Goal: Information Seeking & Learning: Learn about a topic

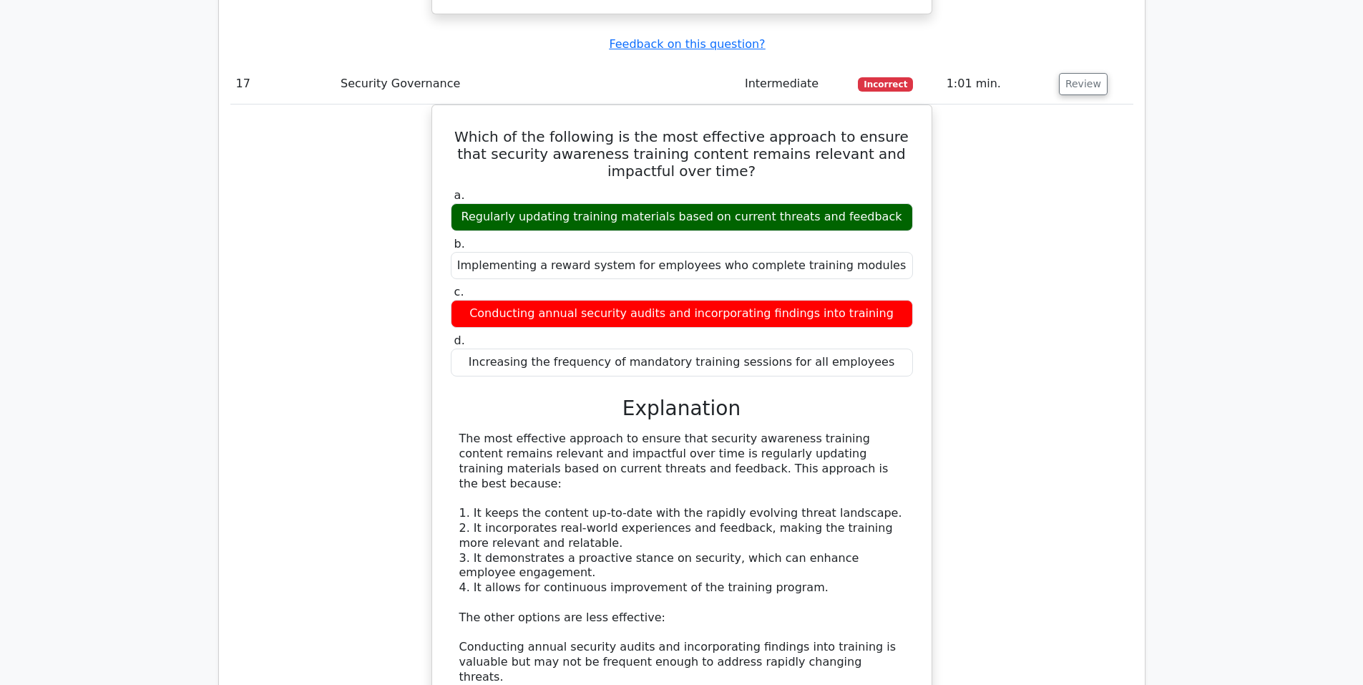
scroll to position [14189, 0]
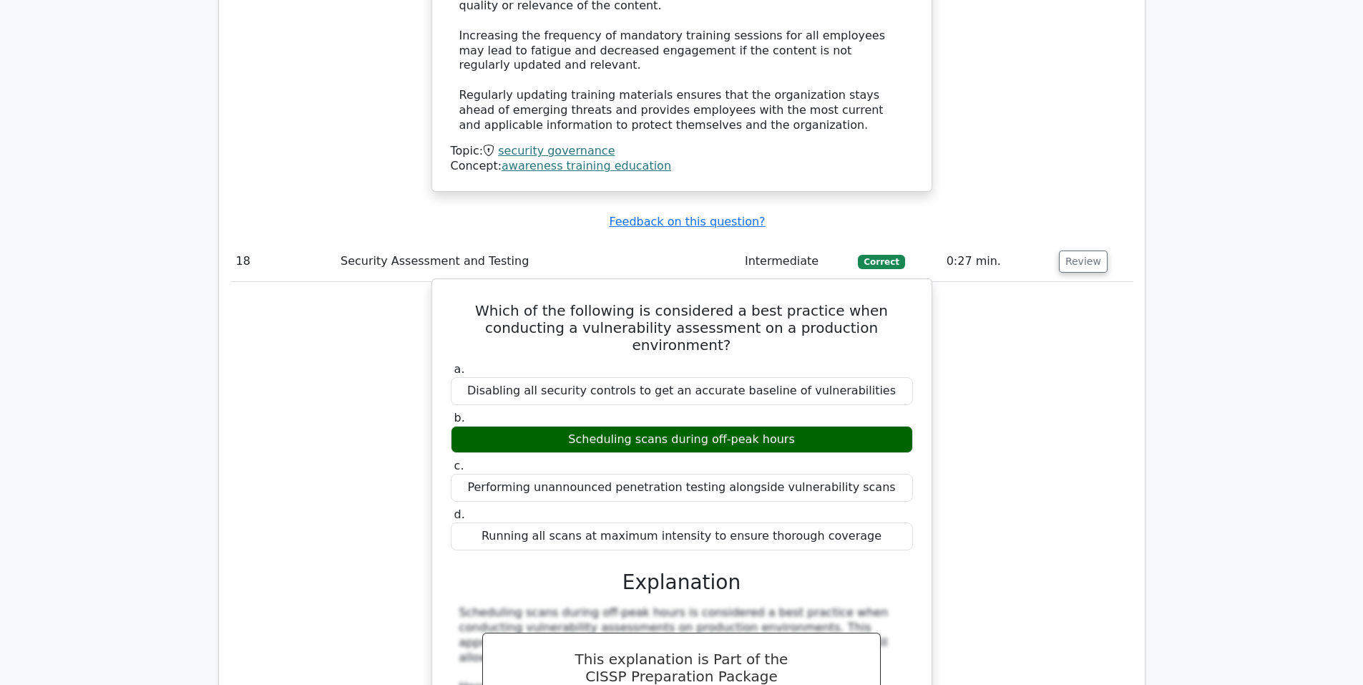
scroll to position [15024, 0]
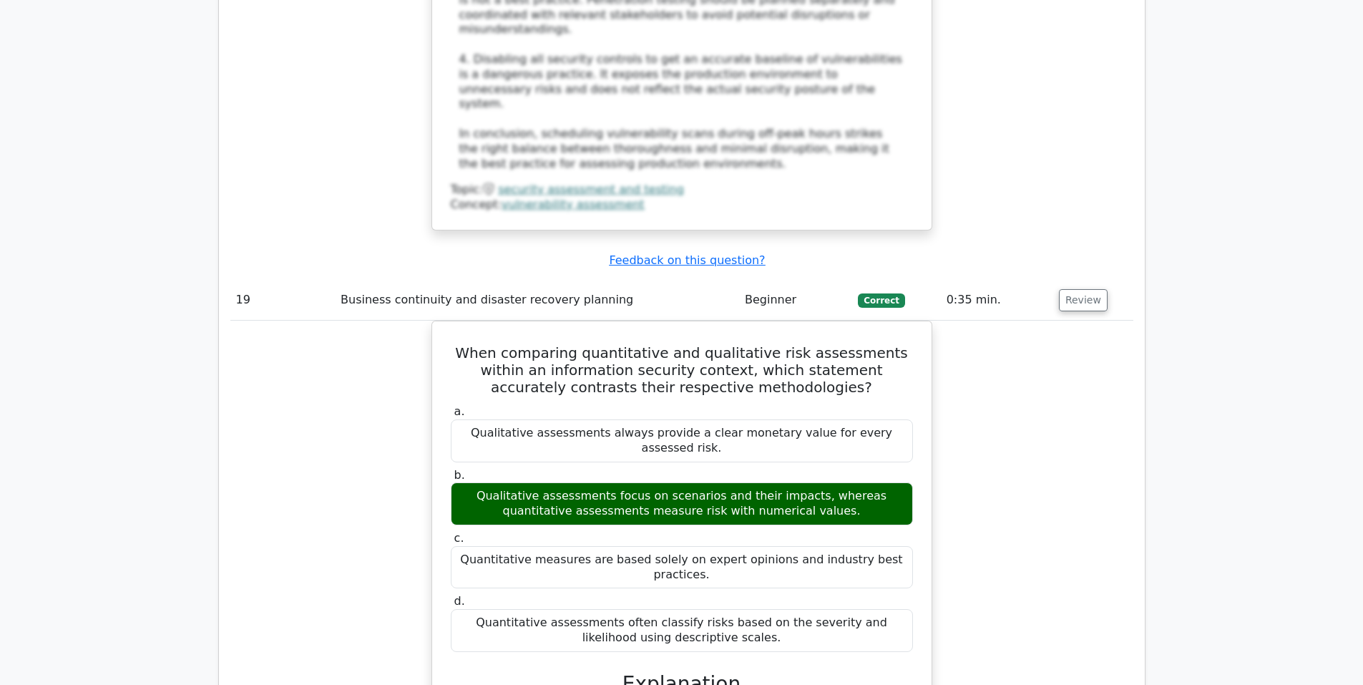
scroll to position [15859, 0]
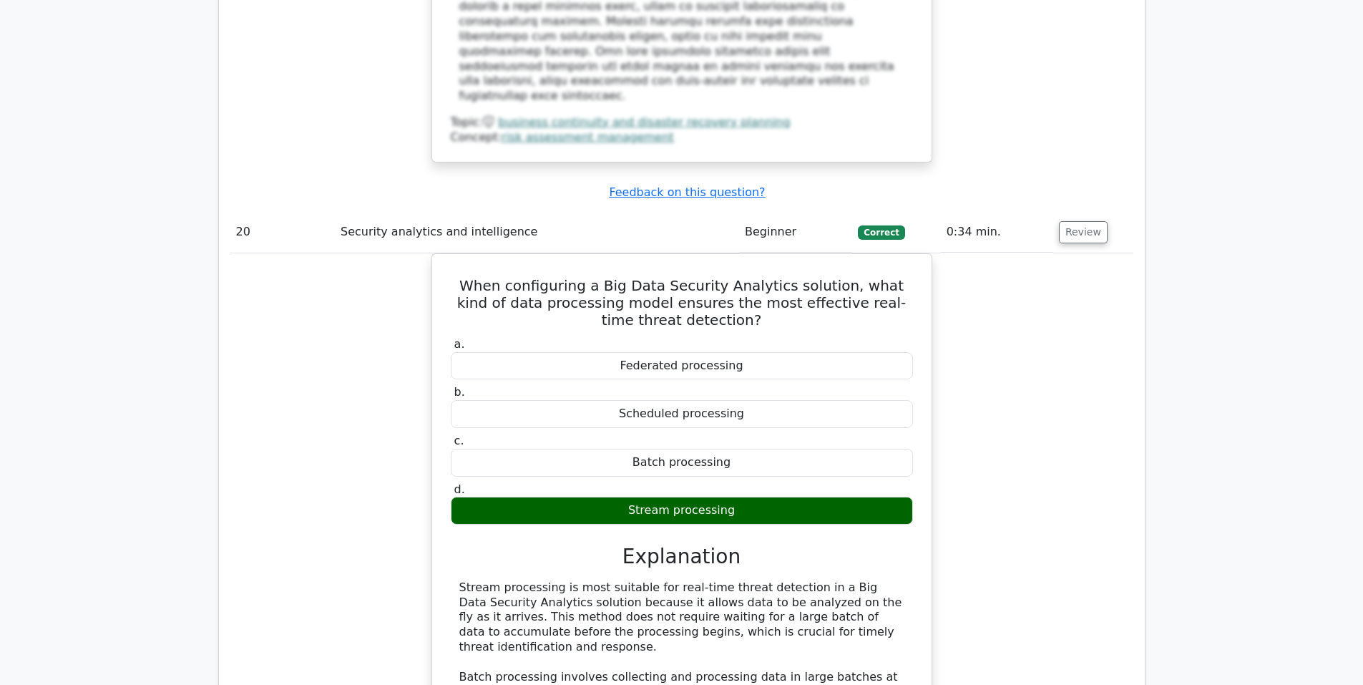
scroll to position [16575, 0]
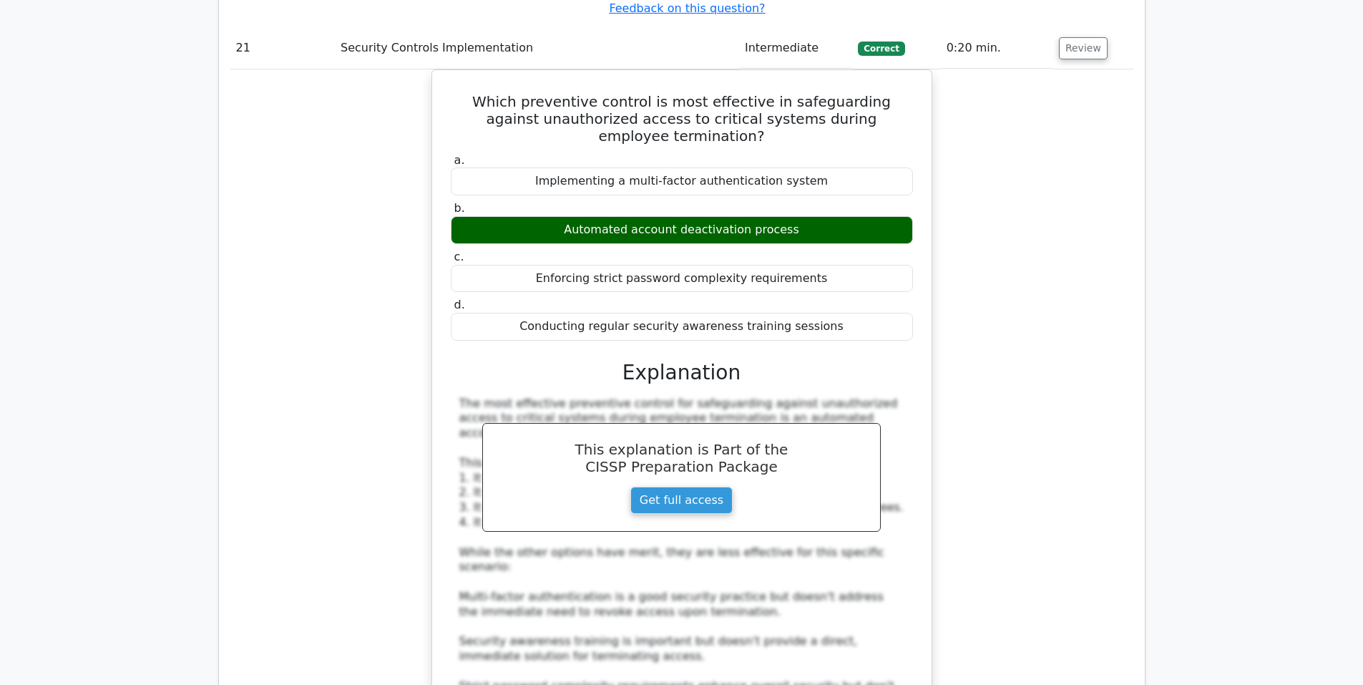
scroll to position [17528, 0]
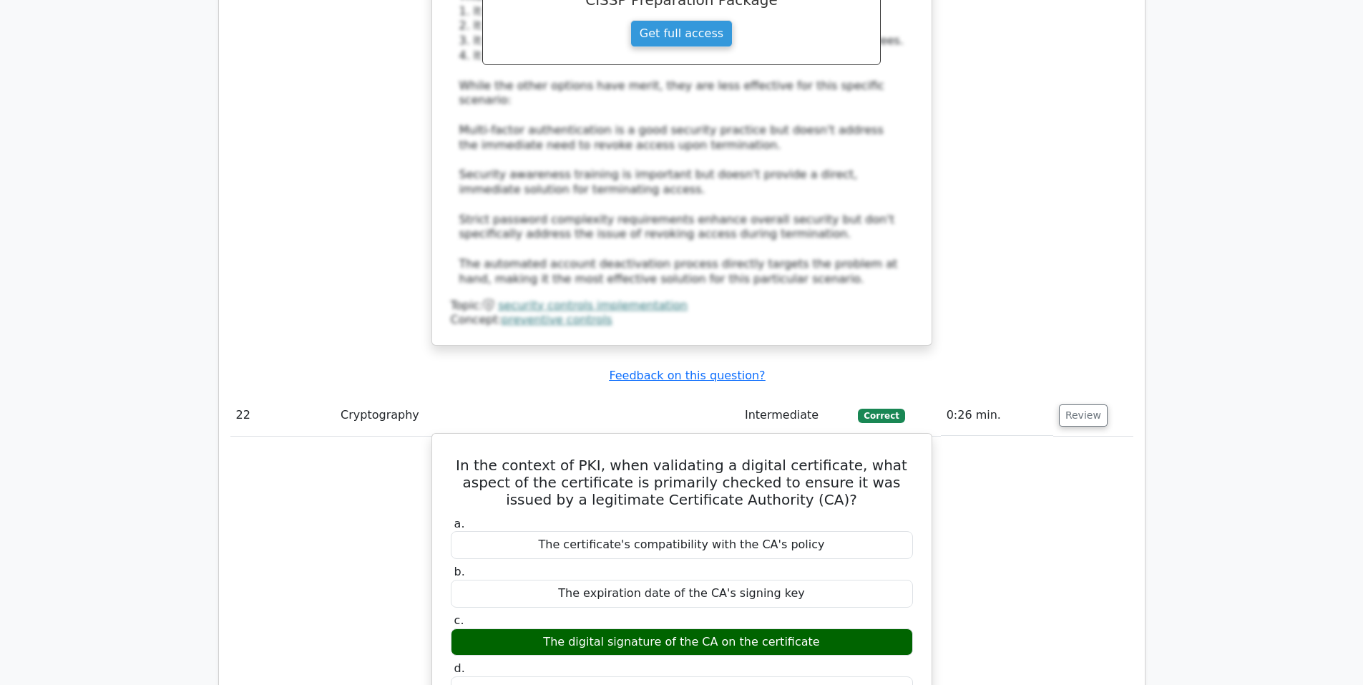
scroll to position [18006, 0]
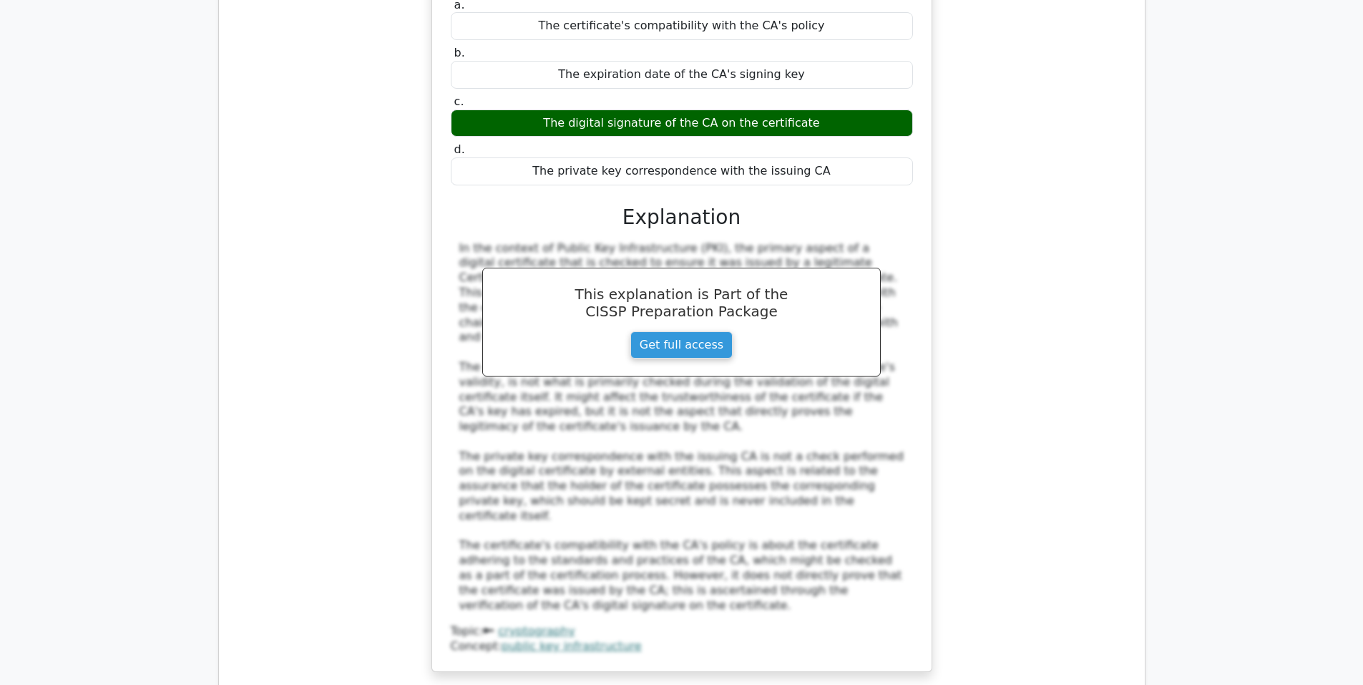
scroll to position [18721, 0]
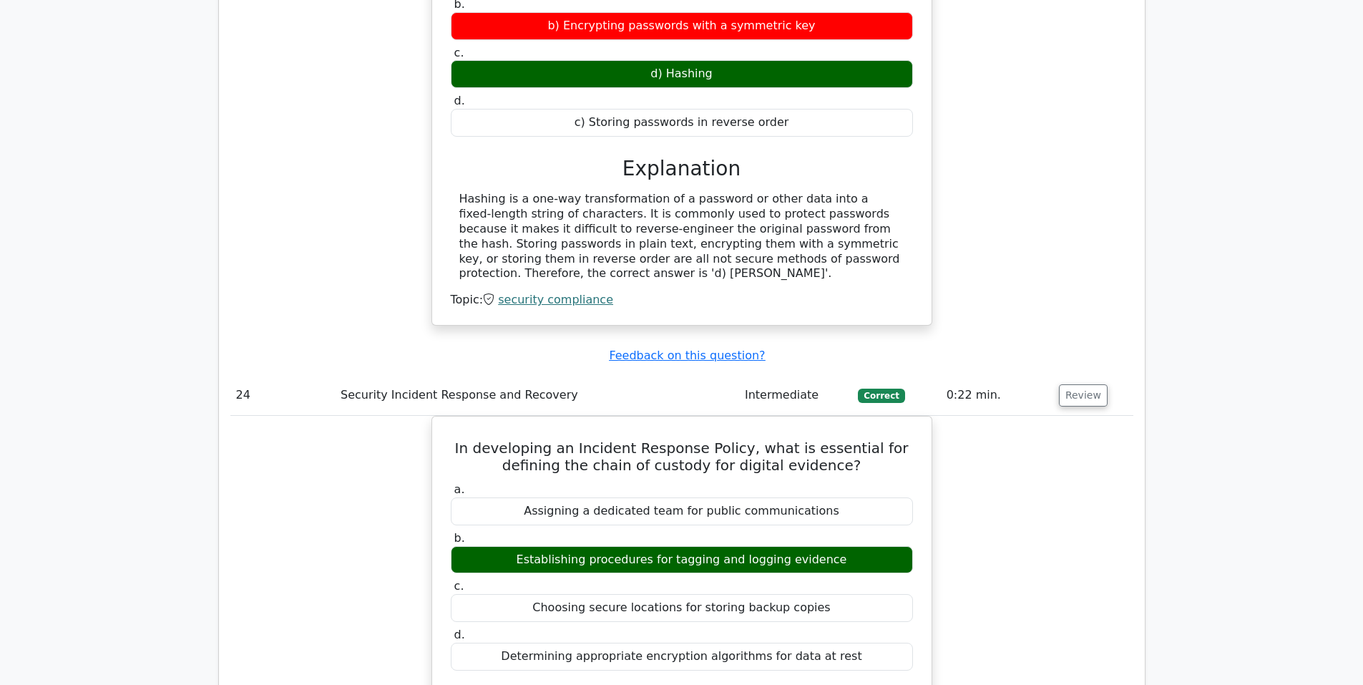
scroll to position [19436, 0]
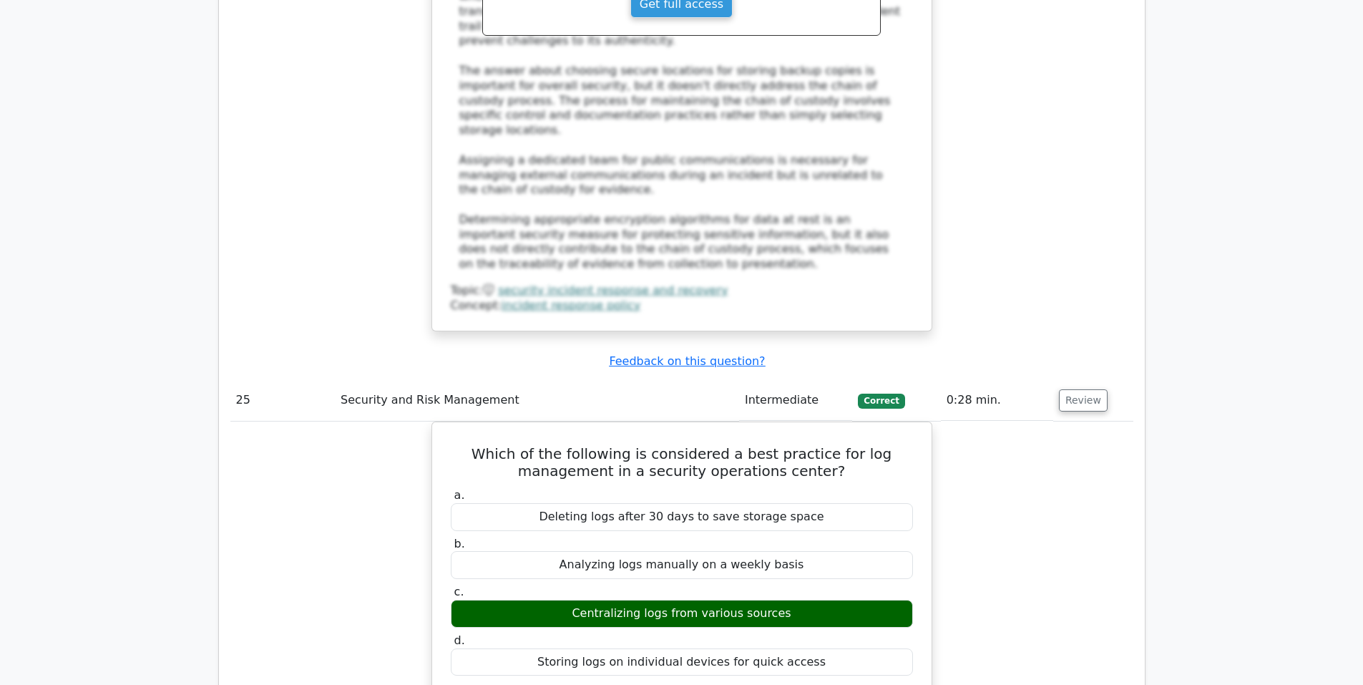
scroll to position [20271, 0]
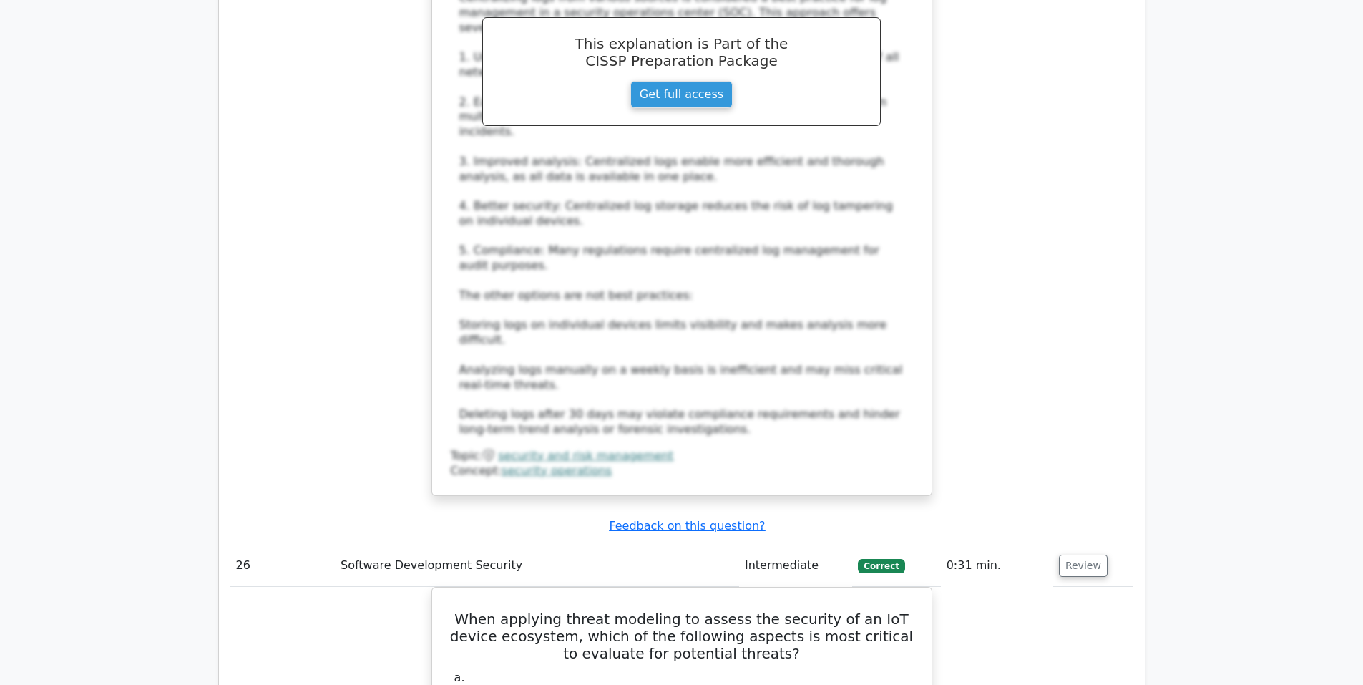
scroll to position [20986, 0]
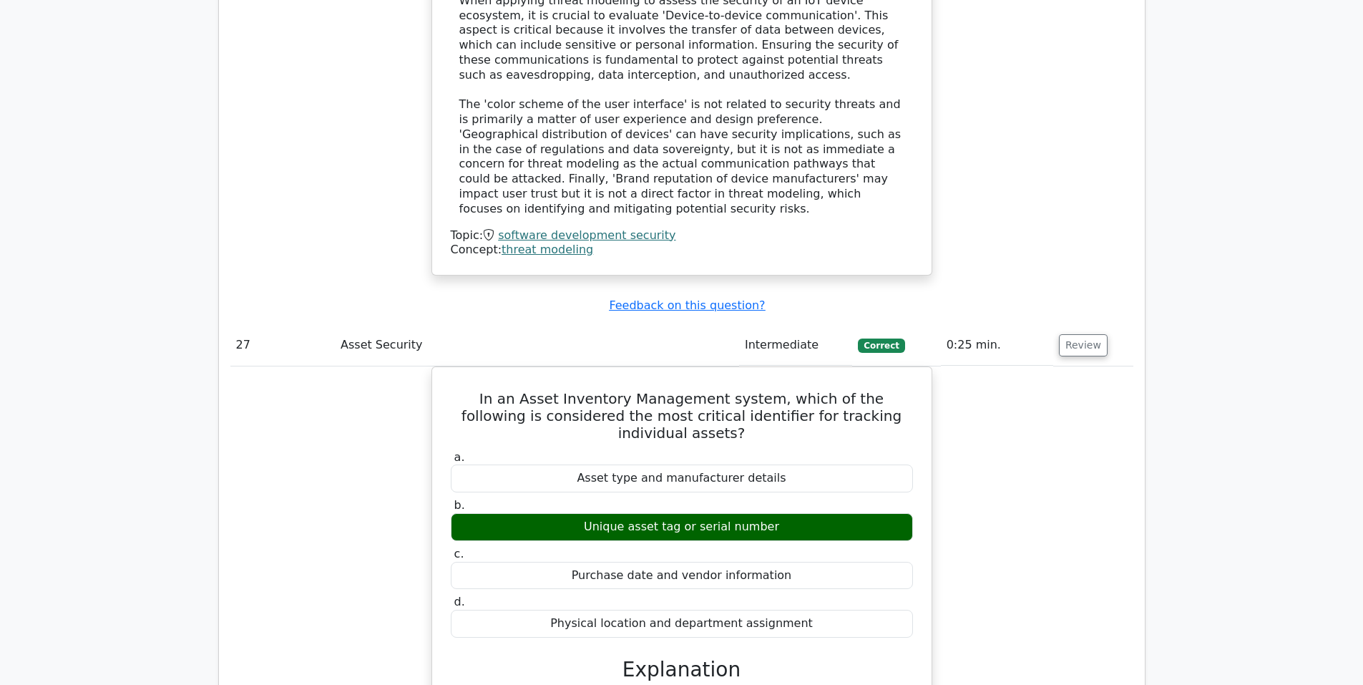
scroll to position [21941, 0]
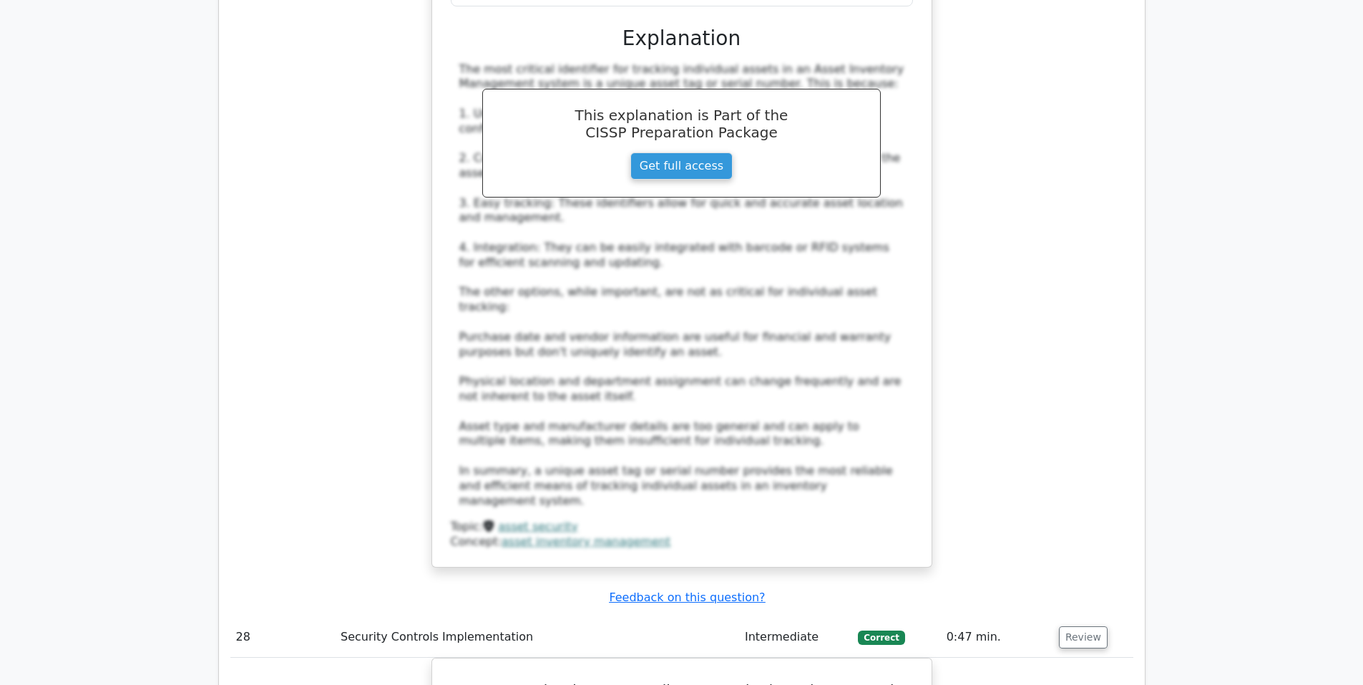
scroll to position [22537, 0]
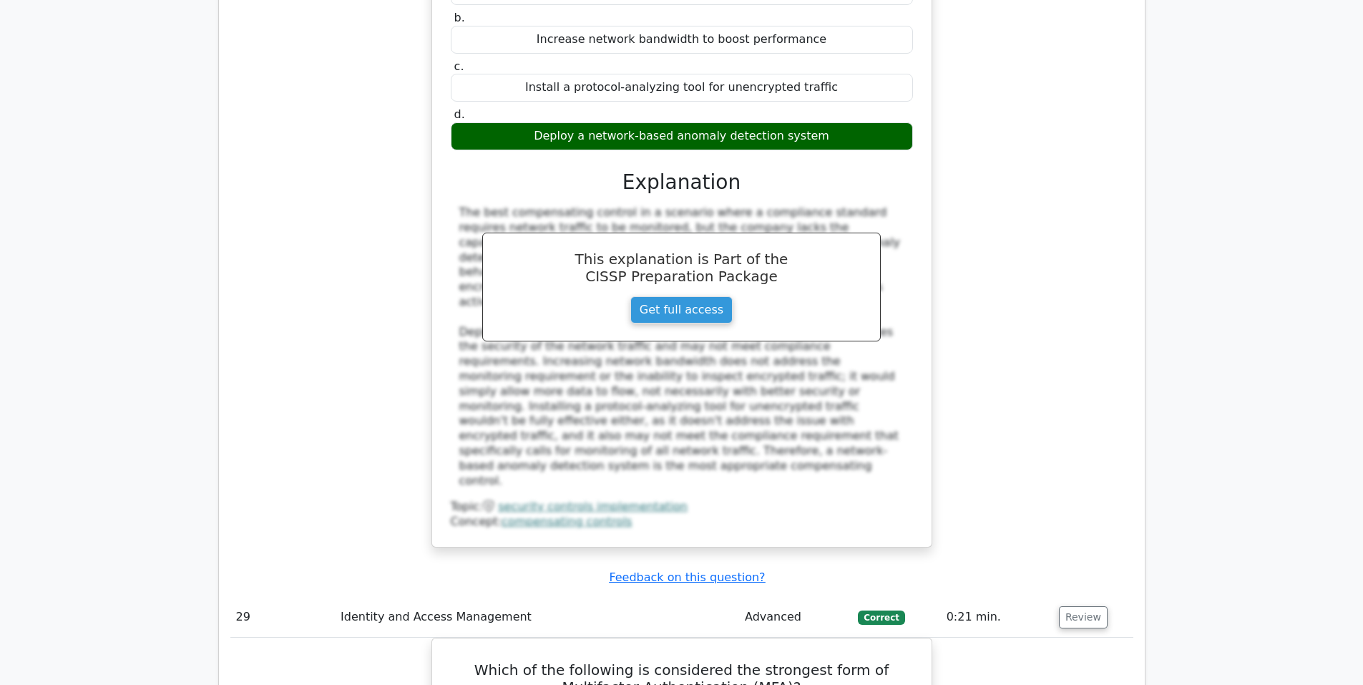
scroll to position [23371, 0]
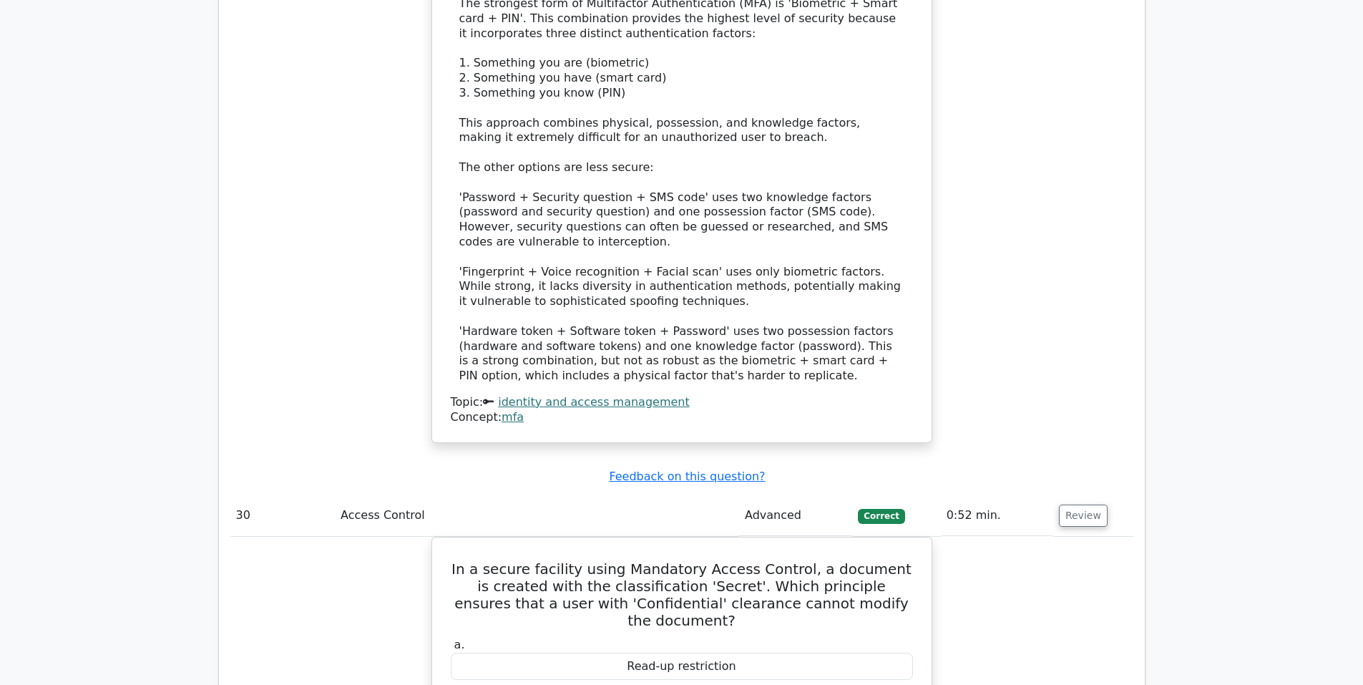
scroll to position [24402, 0]
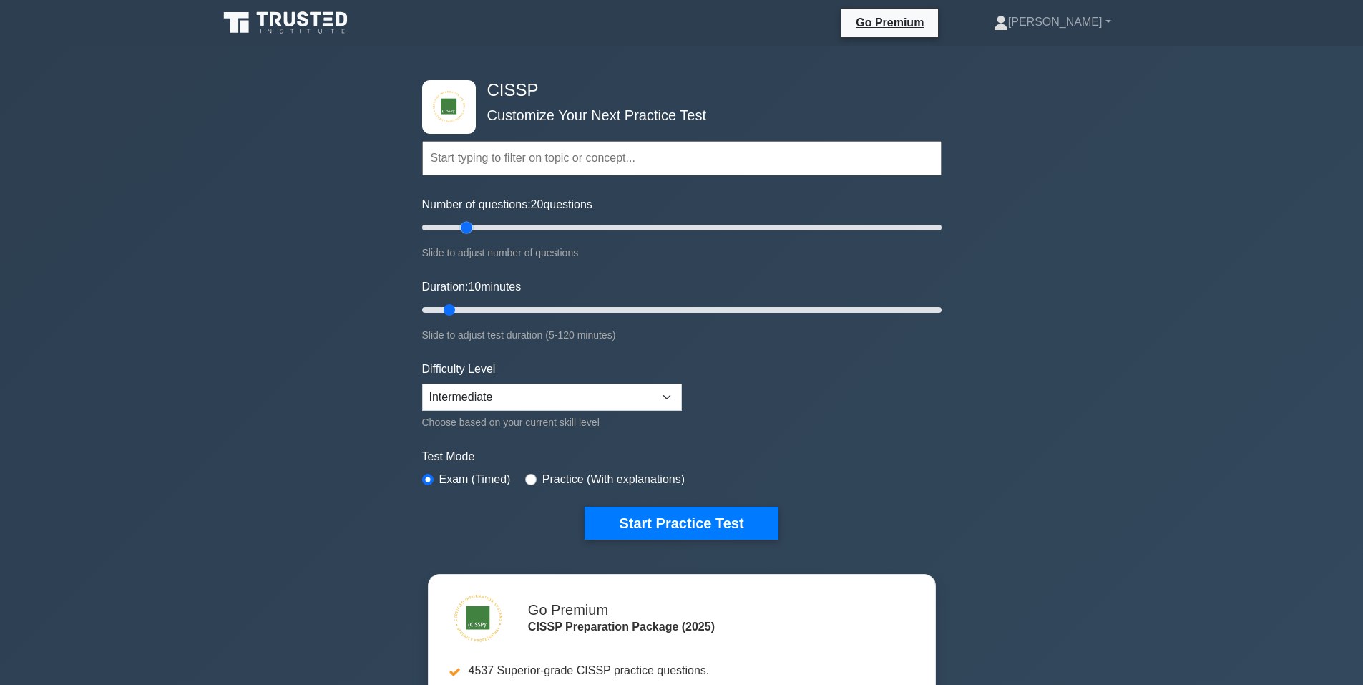
drag, startPoint x: 441, startPoint y: 230, endPoint x: 465, endPoint y: 229, distance: 23.7
type input "20"
click at [465, 229] on input "Number of questions: 20 questions" at bounding box center [681, 227] width 519 height 17
drag, startPoint x: 453, startPoint y: 307, endPoint x: 465, endPoint y: 307, distance: 12.2
type input "15"
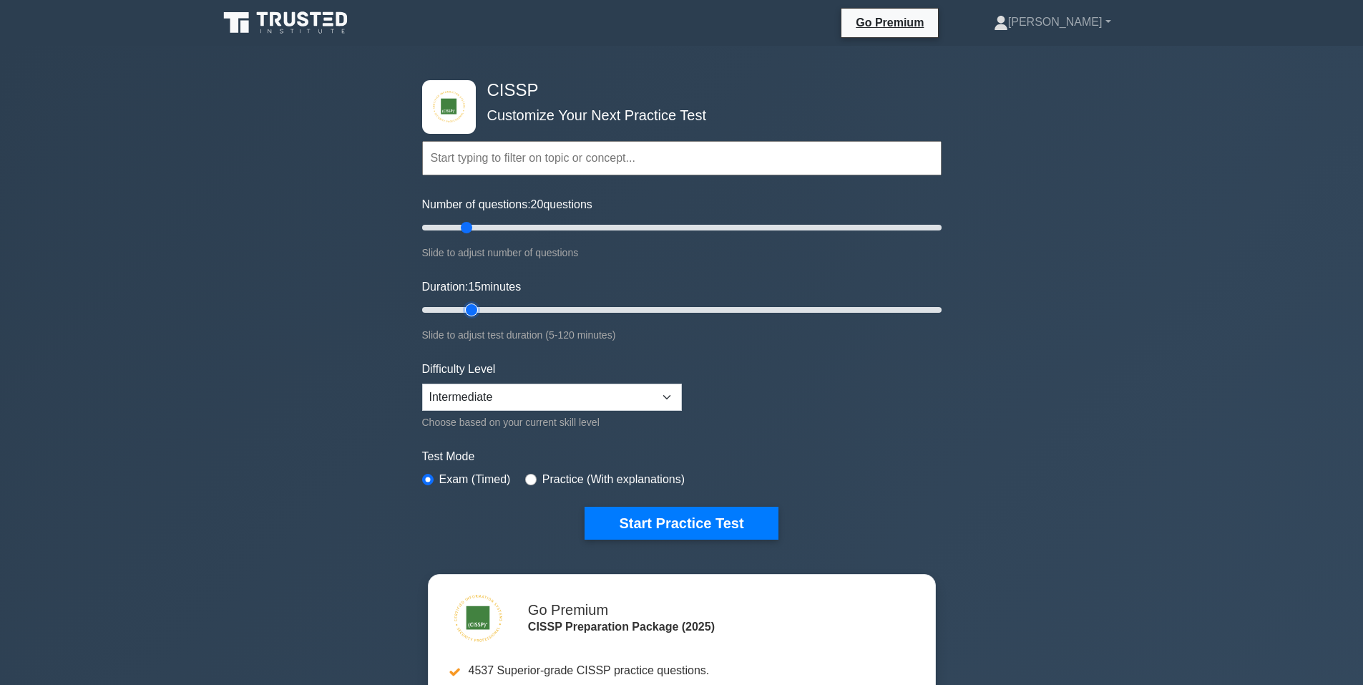
click at [465, 307] on input "Duration: 15 minutes" at bounding box center [681, 309] width 519 height 17
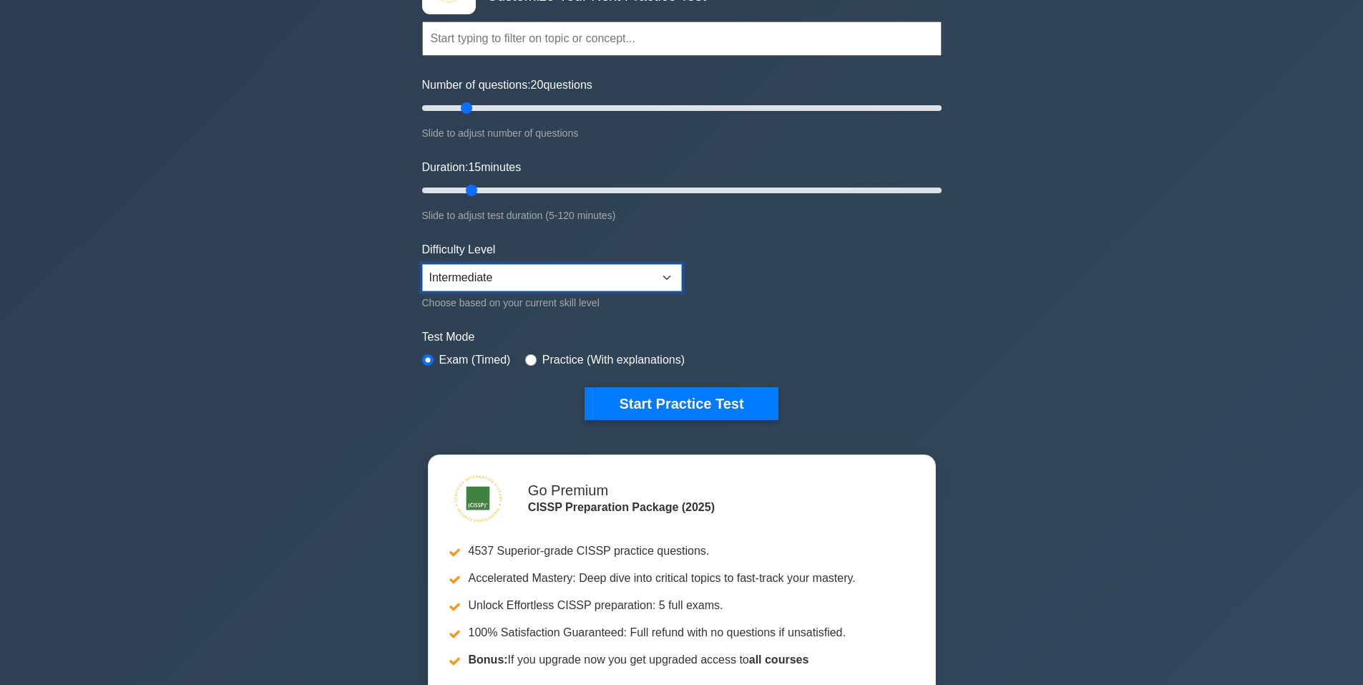
click at [670, 277] on select "Beginner Intermediate Expert" at bounding box center [552, 277] width 260 height 27
select select "beginner"
click at [422, 264] on select "Beginner Intermediate Expert" at bounding box center [552, 277] width 260 height 27
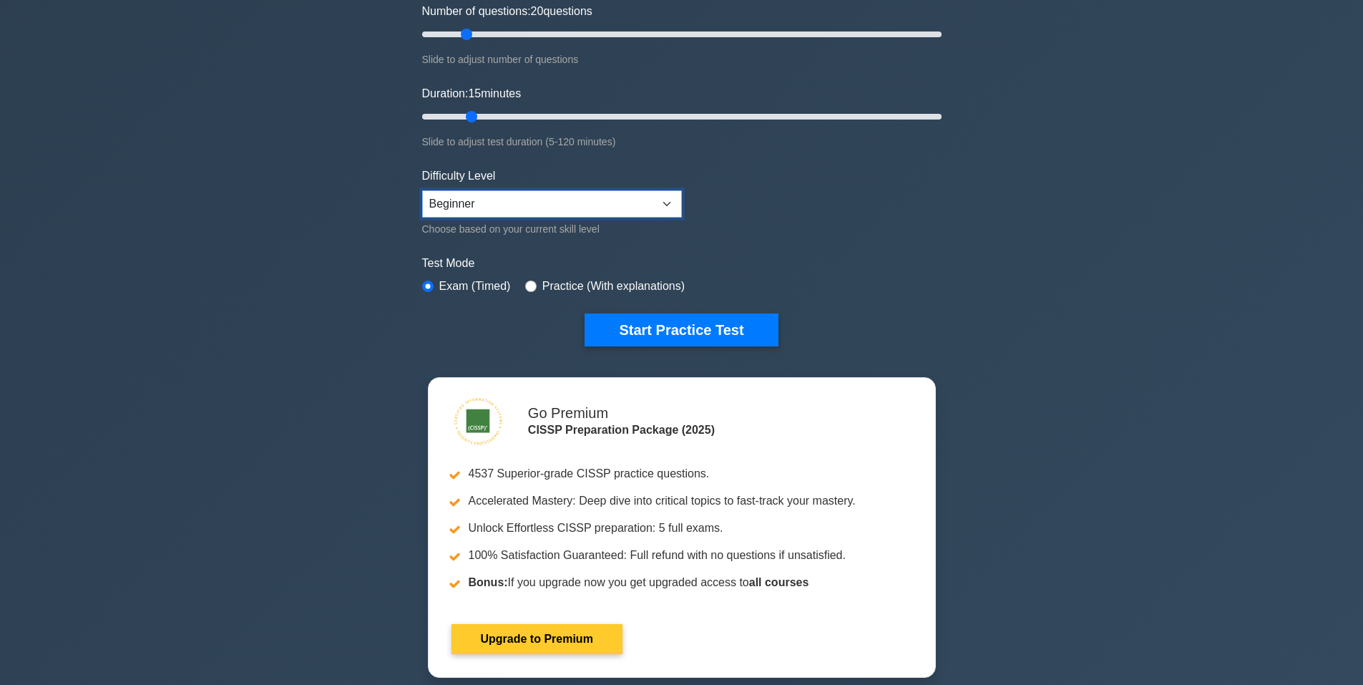
scroll to position [238, 0]
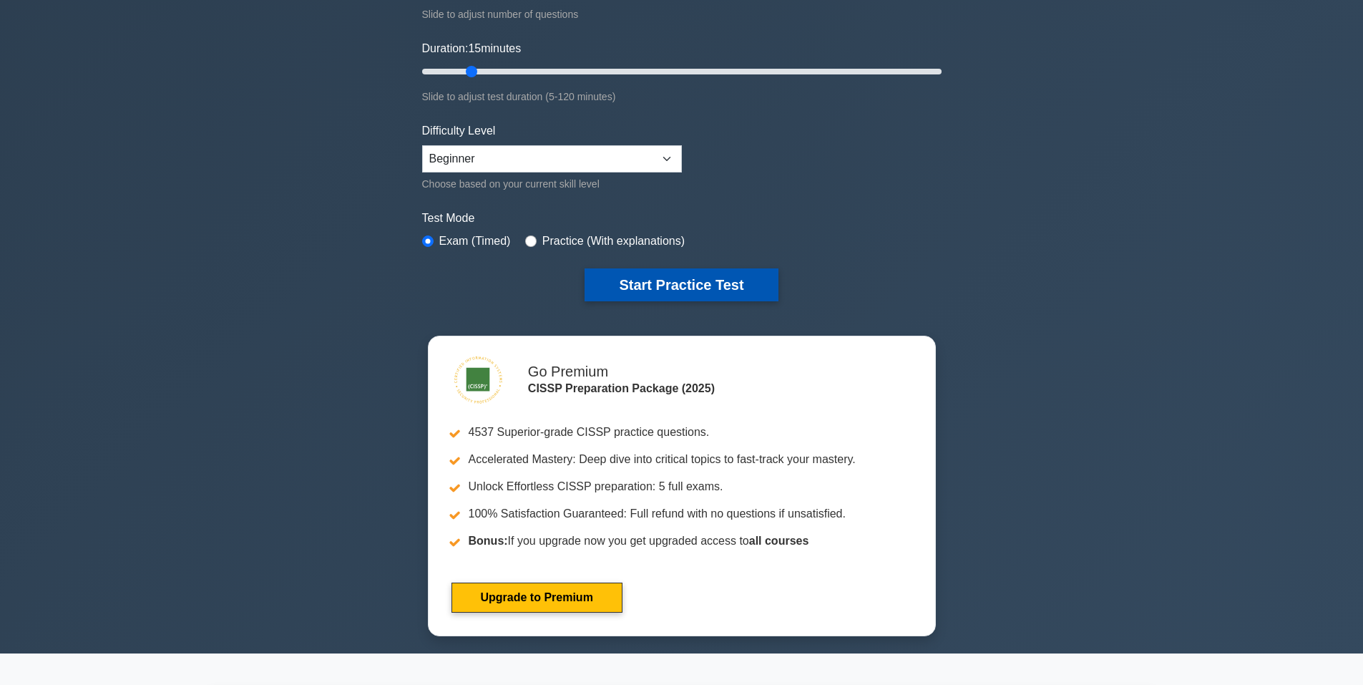
click at [686, 287] on button "Start Practice Test" at bounding box center [681, 284] width 193 height 33
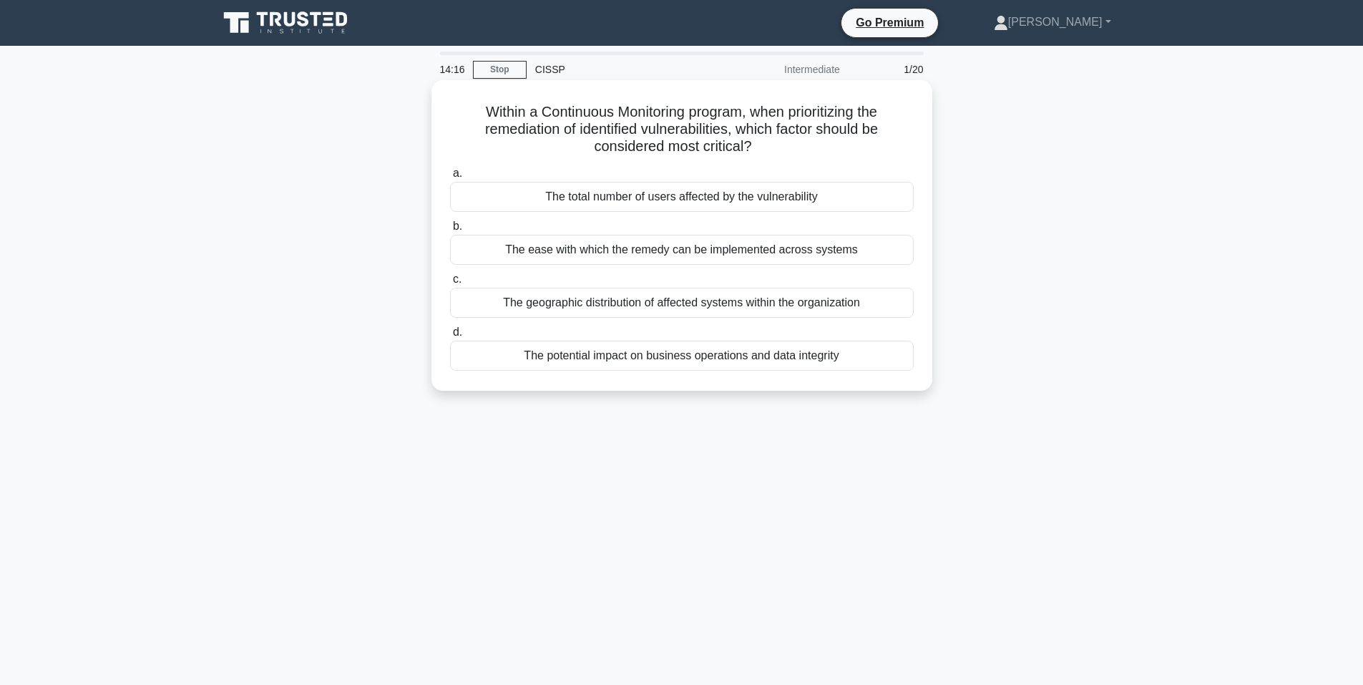
click at [722, 356] on div "The potential impact on business operations and data integrity" at bounding box center [682, 356] width 464 height 30
click at [450, 337] on input "d. The potential impact on business operations and data integrity" at bounding box center [450, 332] width 0 height 9
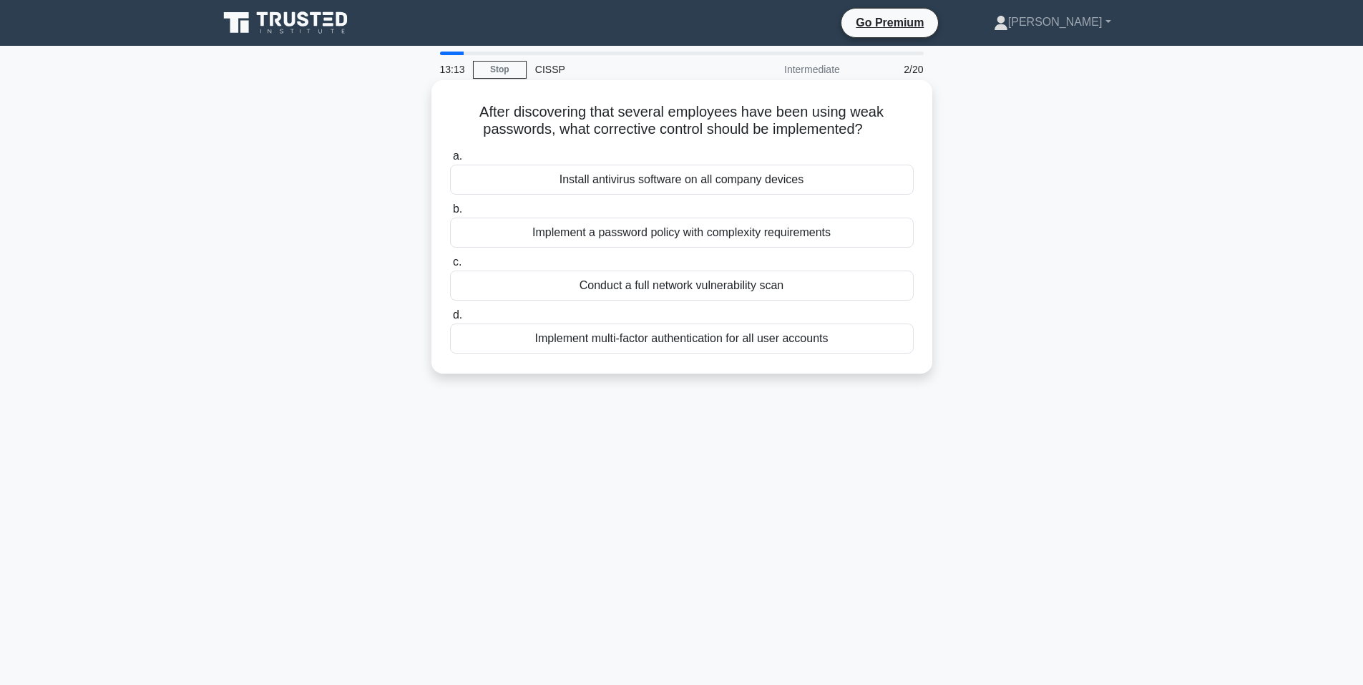
click at [708, 233] on div "Implement a password policy with complexity requirements" at bounding box center [682, 232] width 464 height 30
click at [450, 214] on input "b. Implement a password policy with complexity requirements" at bounding box center [450, 209] width 0 height 9
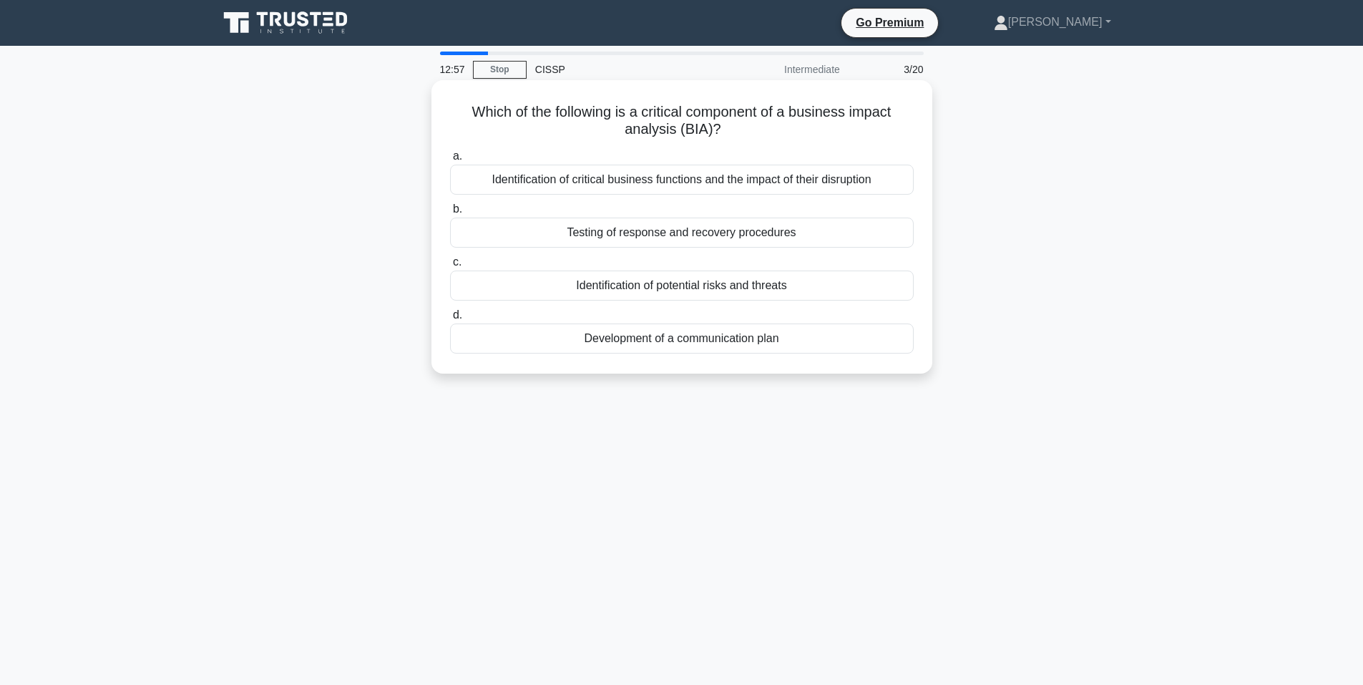
click at [768, 178] on div "Identification of critical business functions and the impact of their disruption" at bounding box center [682, 180] width 464 height 30
click at [450, 161] on input "a. Identification of critical business functions and the impact of their disrup…" at bounding box center [450, 156] width 0 height 9
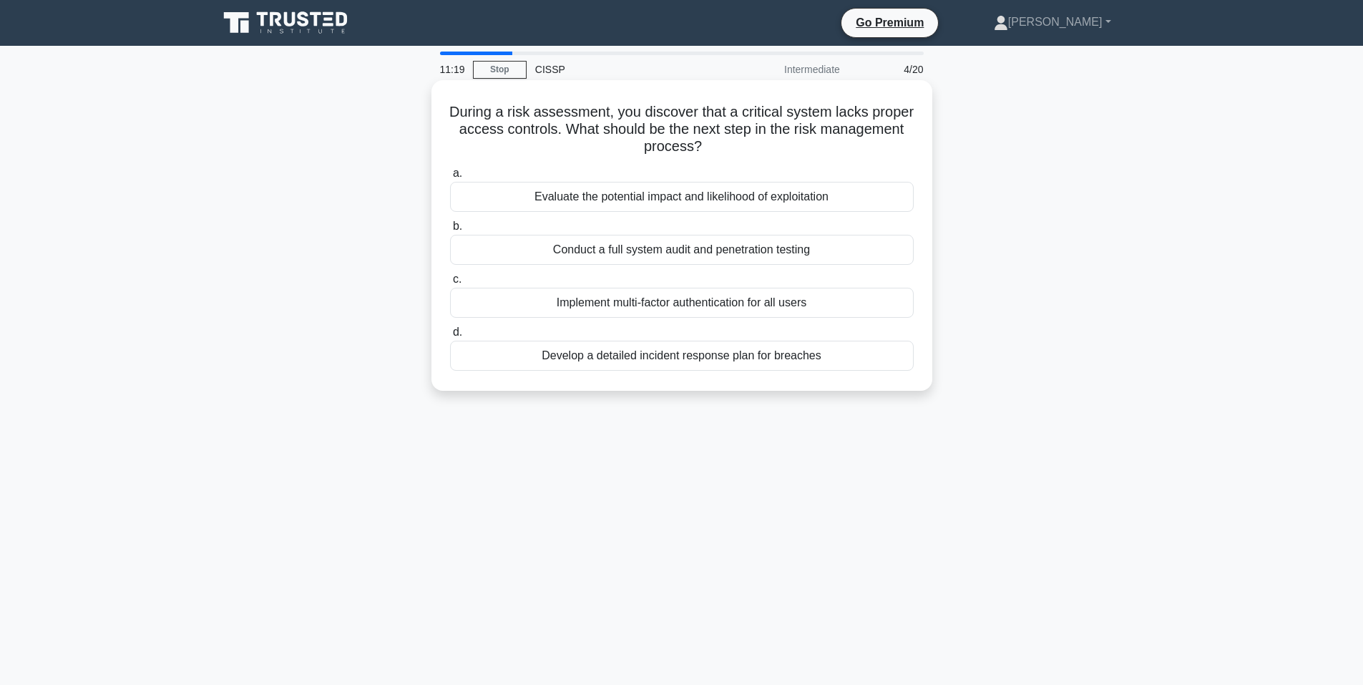
click at [632, 199] on div "Evaluate the potential impact and likelihood of exploitation" at bounding box center [682, 197] width 464 height 30
click at [450, 178] on input "a. Evaluate the potential impact and likelihood of exploitation" at bounding box center [450, 173] width 0 height 9
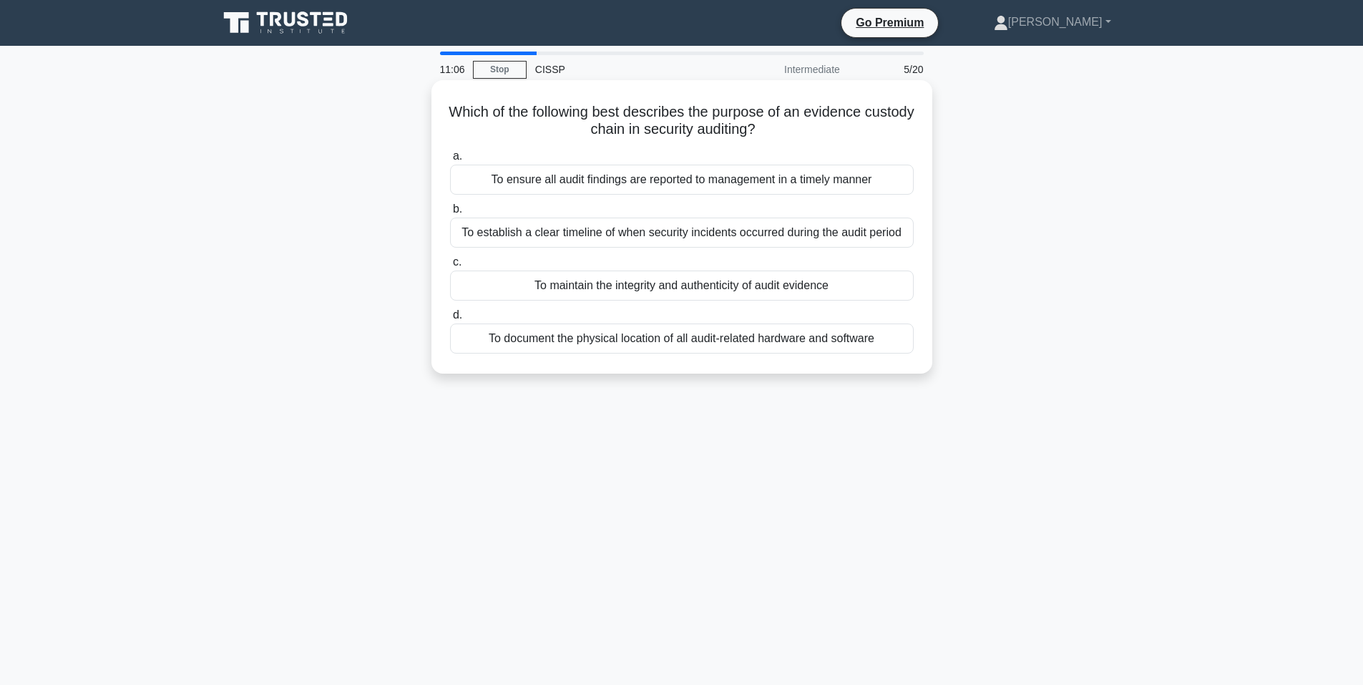
click at [667, 286] on div "To maintain the integrity and authenticity of audit evidence" at bounding box center [682, 285] width 464 height 30
click at [450, 267] on input "c. To maintain the integrity and authenticity of audit evidence" at bounding box center [450, 262] width 0 height 9
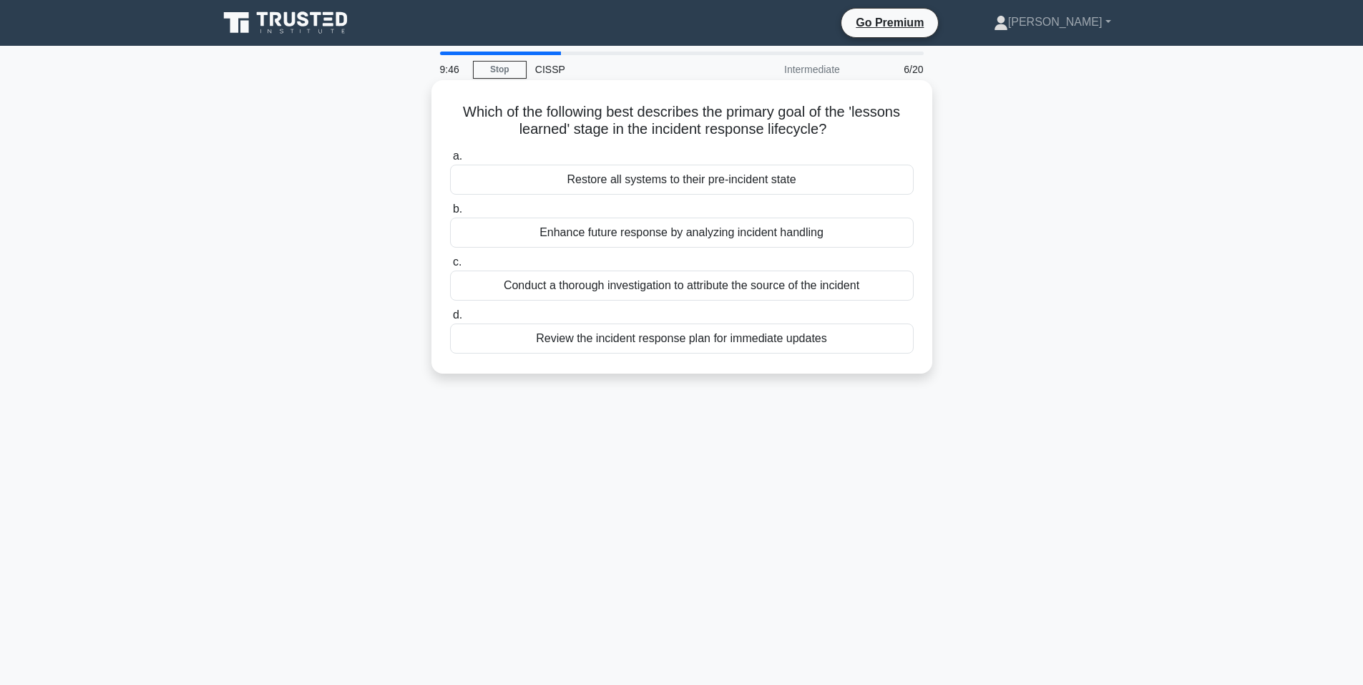
click at [659, 235] on div "Enhance future response by analyzing incident handling" at bounding box center [682, 232] width 464 height 30
click at [450, 214] on input "b. Enhance future response by analyzing incident handling" at bounding box center [450, 209] width 0 height 9
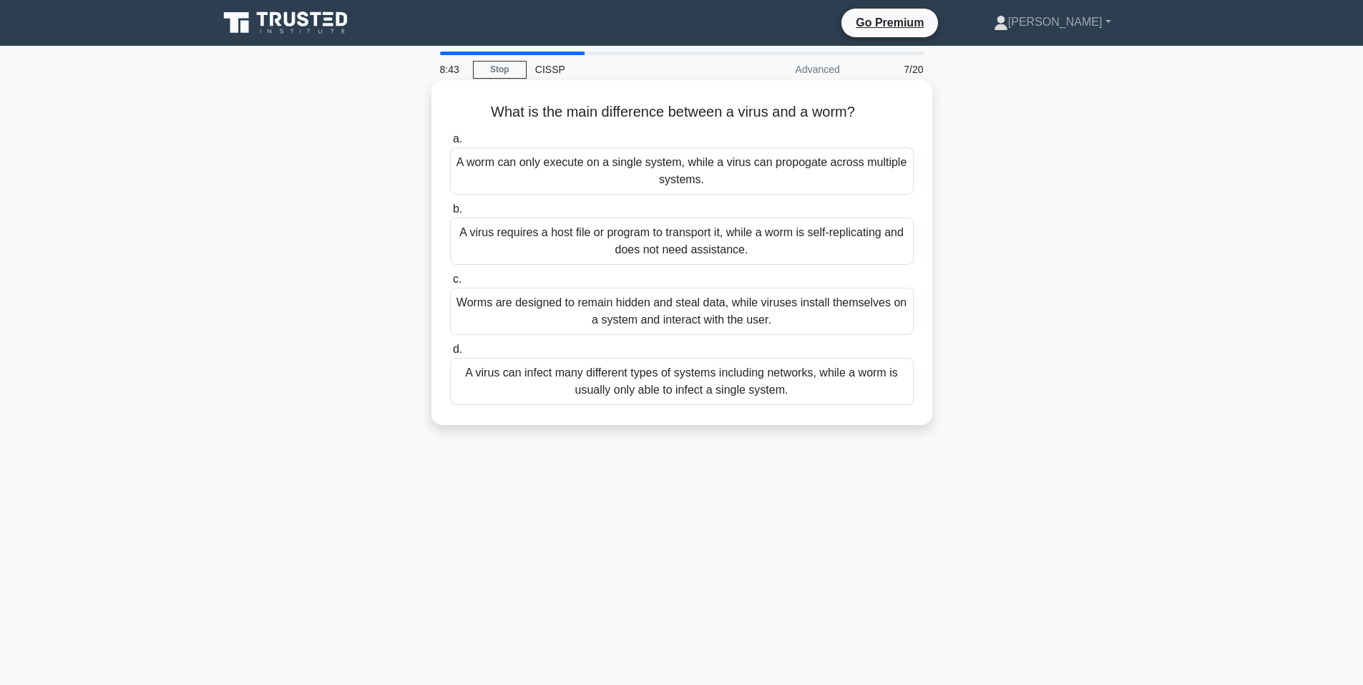
click at [681, 248] on div "A virus requires a host file or program to transport it, while a worm is self-r…" at bounding box center [682, 240] width 464 height 47
click at [450, 214] on input "b. A virus requires a host file or program to transport it, while a worm is sel…" at bounding box center [450, 209] width 0 height 9
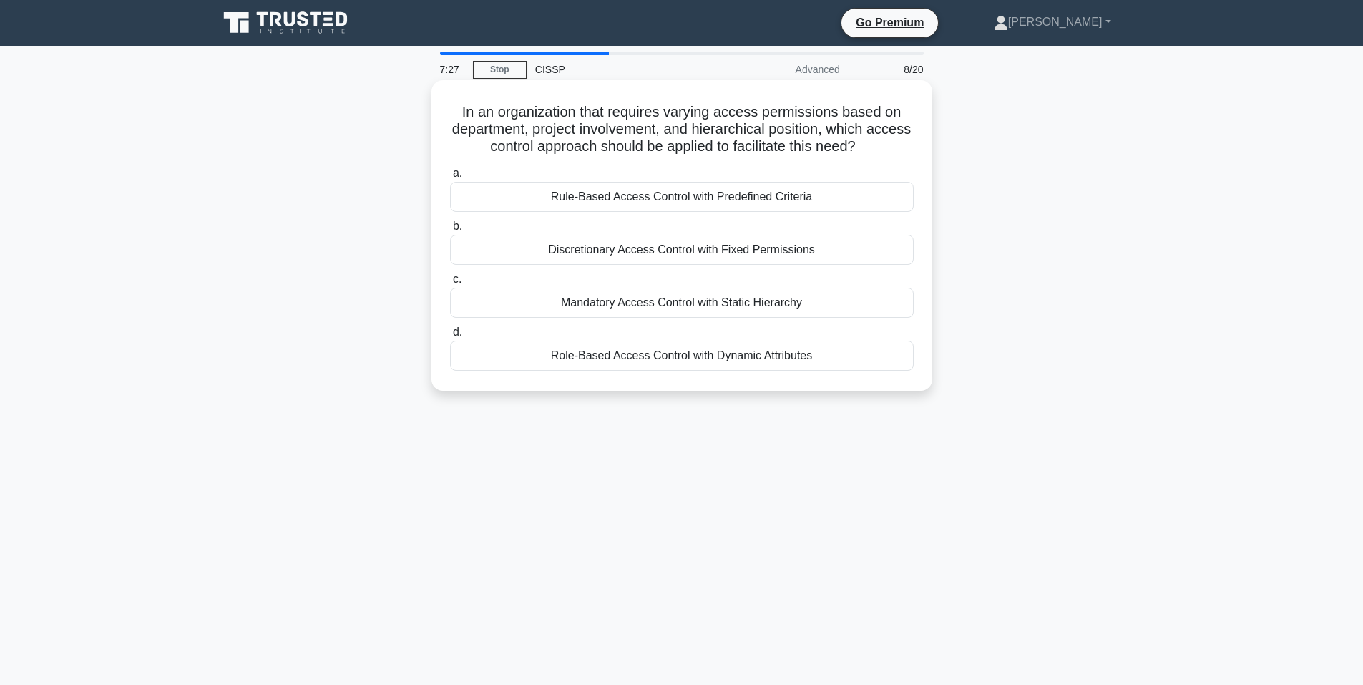
click at [652, 197] on div "Rule-Based Access Control with Predefined Criteria" at bounding box center [682, 197] width 464 height 30
click at [450, 178] on input "a. Rule-Based Access Control with Predefined Criteria" at bounding box center [450, 173] width 0 height 9
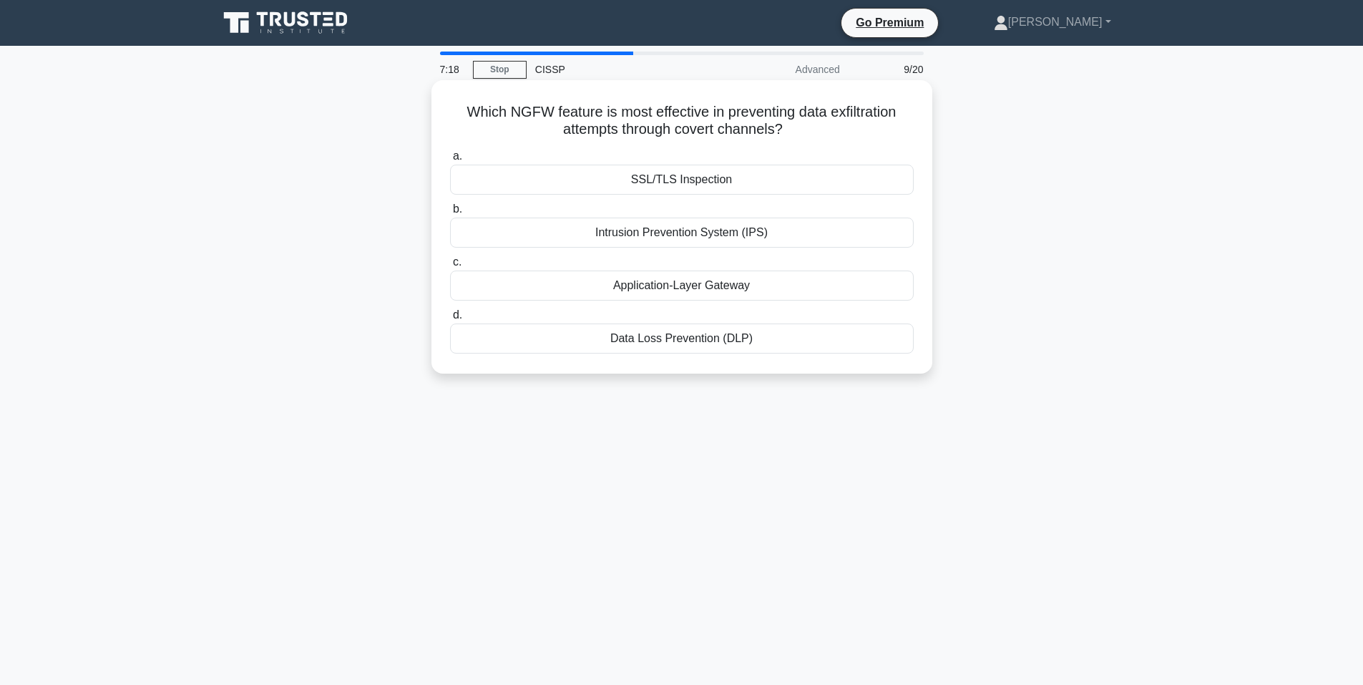
click at [696, 353] on div "Data Loss Prevention (DLP)" at bounding box center [682, 338] width 464 height 30
click at [450, 320] on input "d. Data Loss Prevention (DLP)" at bounding box center [450, 315] width 0 height 9
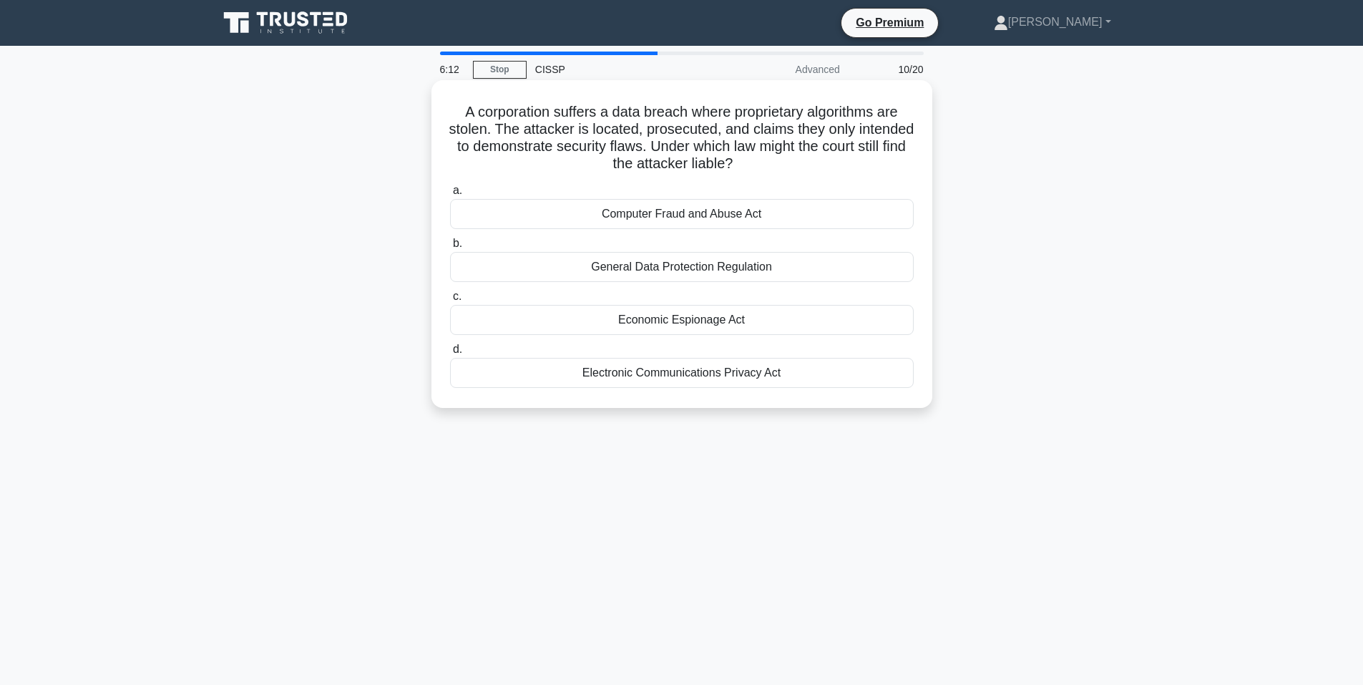
click at [656, 213] on div "Computer Fraud and Abuse Act" at bounding box center [682, 214] width 464 height 30
click at [450, 195] on input "a. Computer Fraud and Abuse Act" at bounding box center [450, 190] width 0 height 9
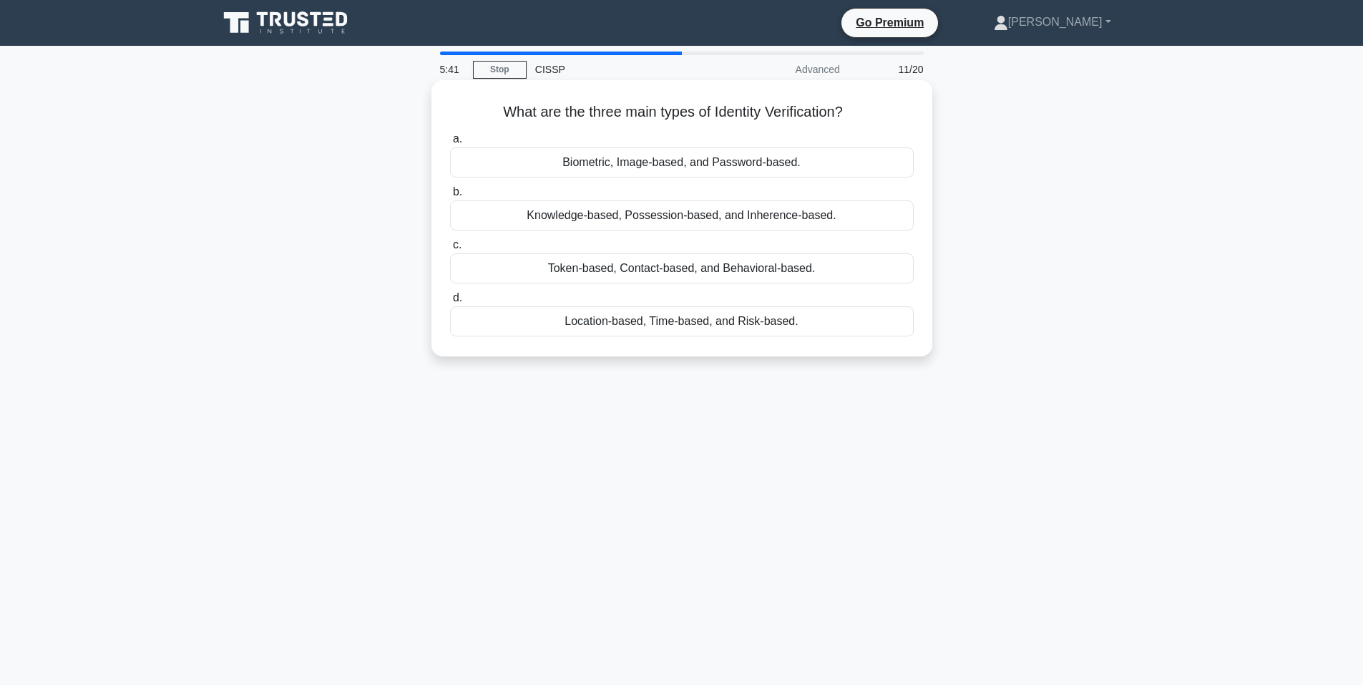
click at [743, 216] on div "Knowledge-based, Possession-based, and Inherence-based." at bounding box center [682, 215] width 464 height 30
click at [450, 197] on input "b. Knowledge-based, Possession-based, and Inherence-based." at bounding box center [450, 191] width 0 height 9
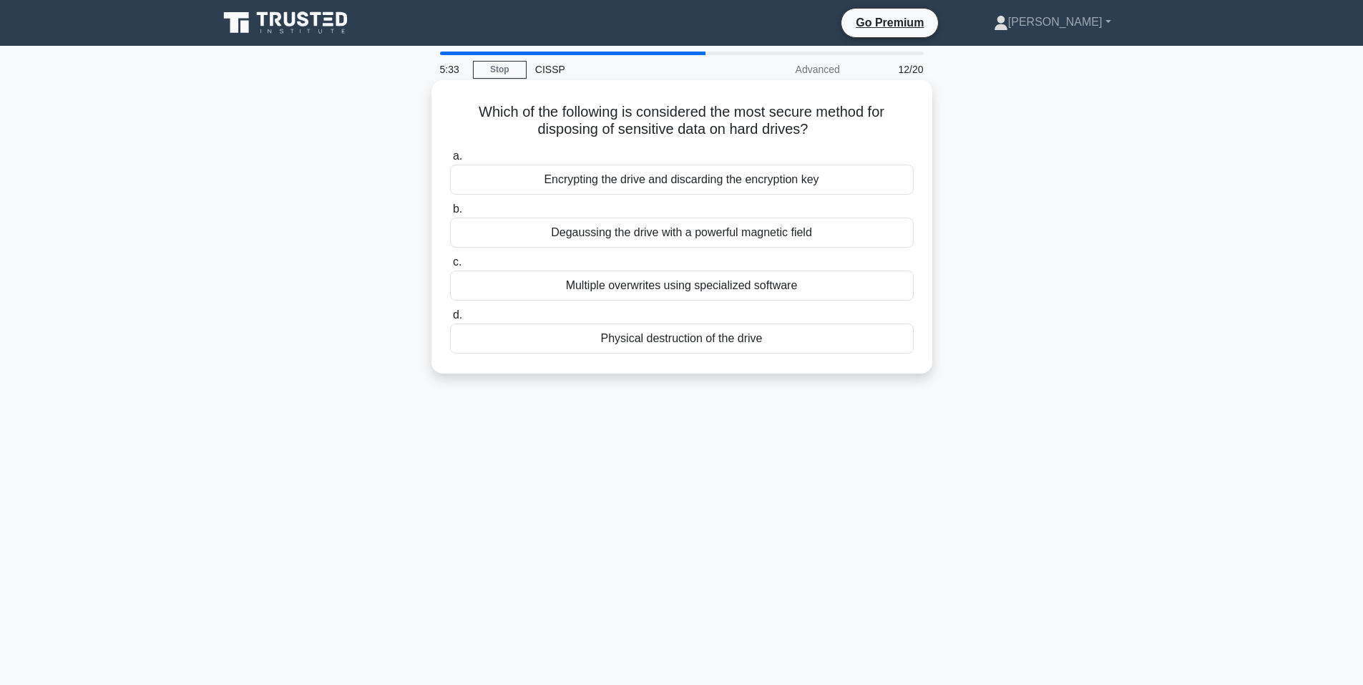
click at [680, 341] on div "Physical destruction of the drive" at bounding box center [682, 338] width 464 height 30
click at [450, 320] on input "d. Physical destruction of the drive" at bounding box center [450, 315] width 0 height 9
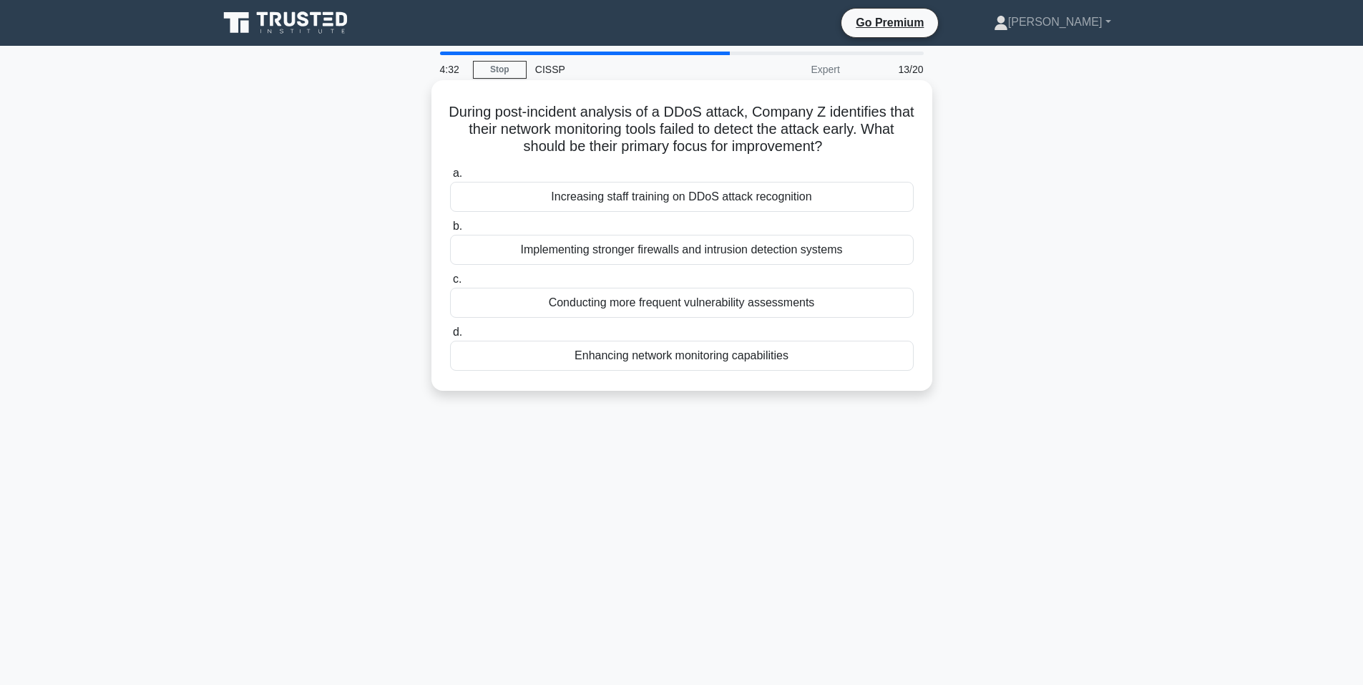
click at [652, 252] on div "Implementing stronger firewalls and intrusion detection systems" at bounding box center [682, 250] width 464 height 30
click at [450, 231] on input "b. Implementing stronger firewalls and intrusion detection systems" at bounding box center [450, 226] width 0 height 9
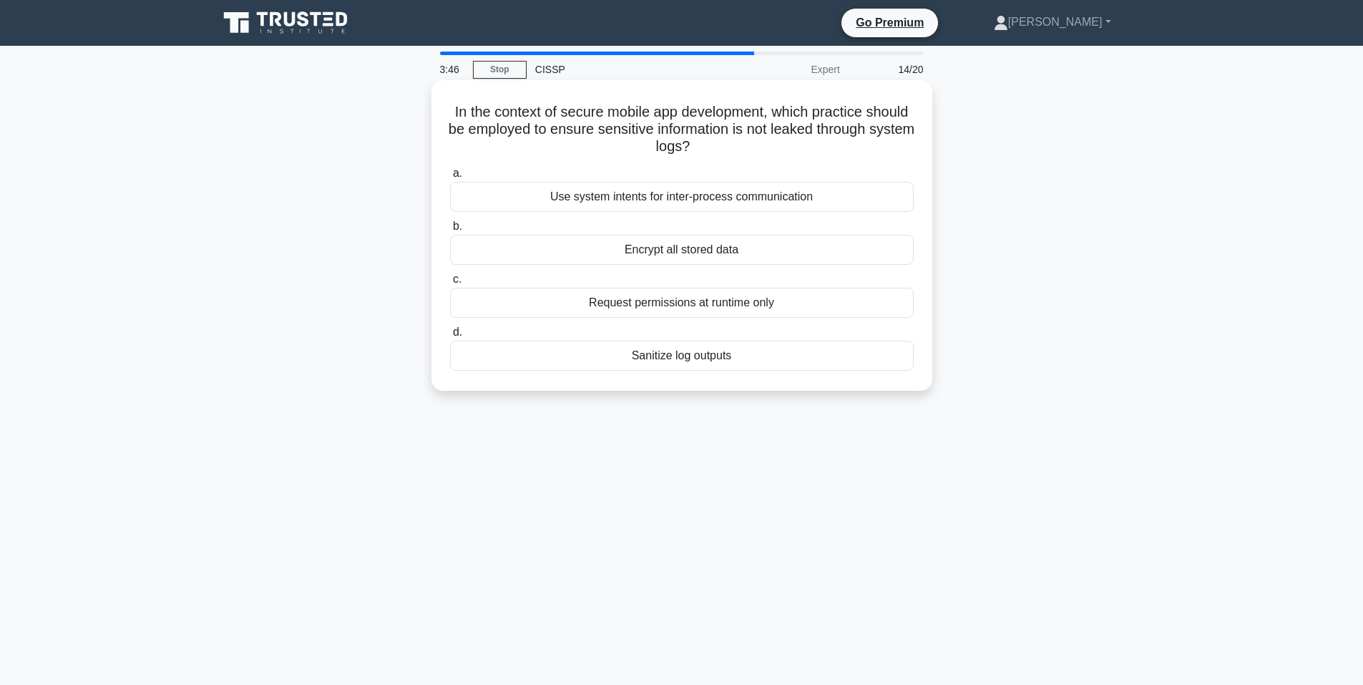
click at [671, 249] on div "Encrypt all stored data" at bounding box center [682, 250] width 464 height 30
click at [450, 231] on input "b. Encrypt all stored data" at bounding box center [450, 226] width 0 height 9
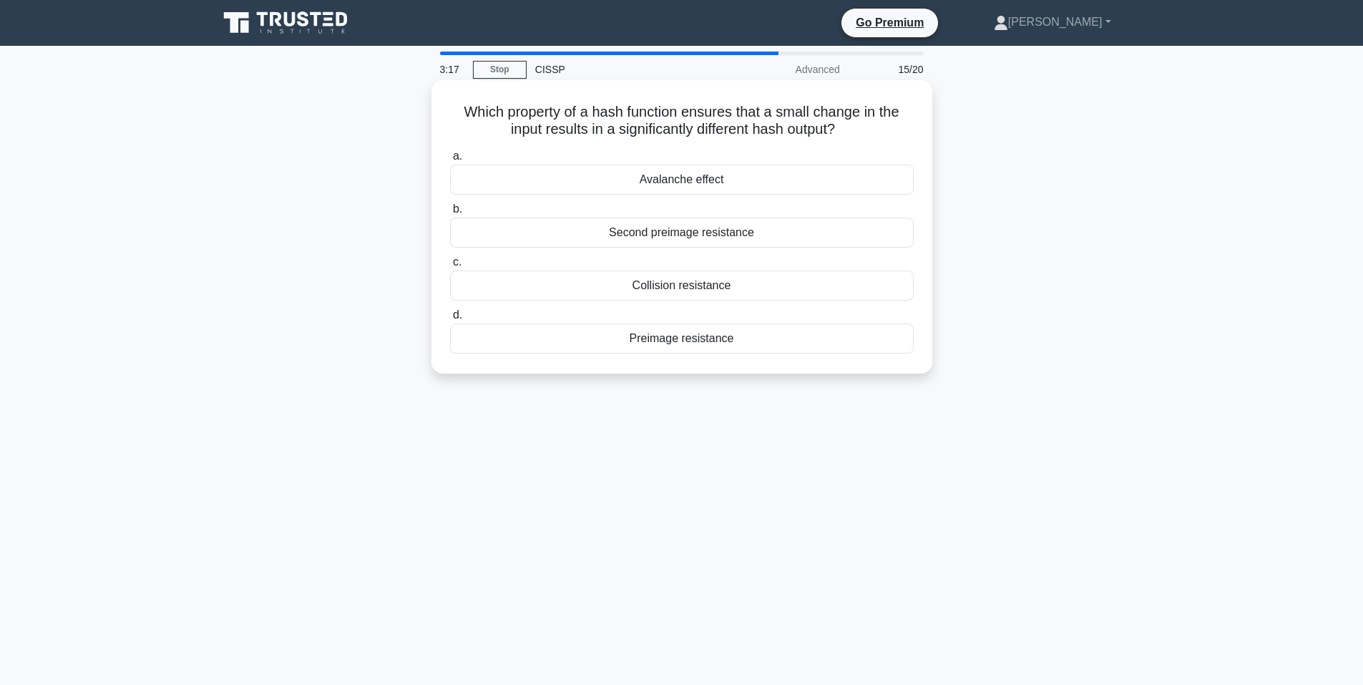
click at [700, 182] on div "Avalanche effect" at bounding box center [682, 180] width 464 height 30
click at [450, 161] on input "a. Avalanche effect" at bounding box center [450, 156] width 0 height 9
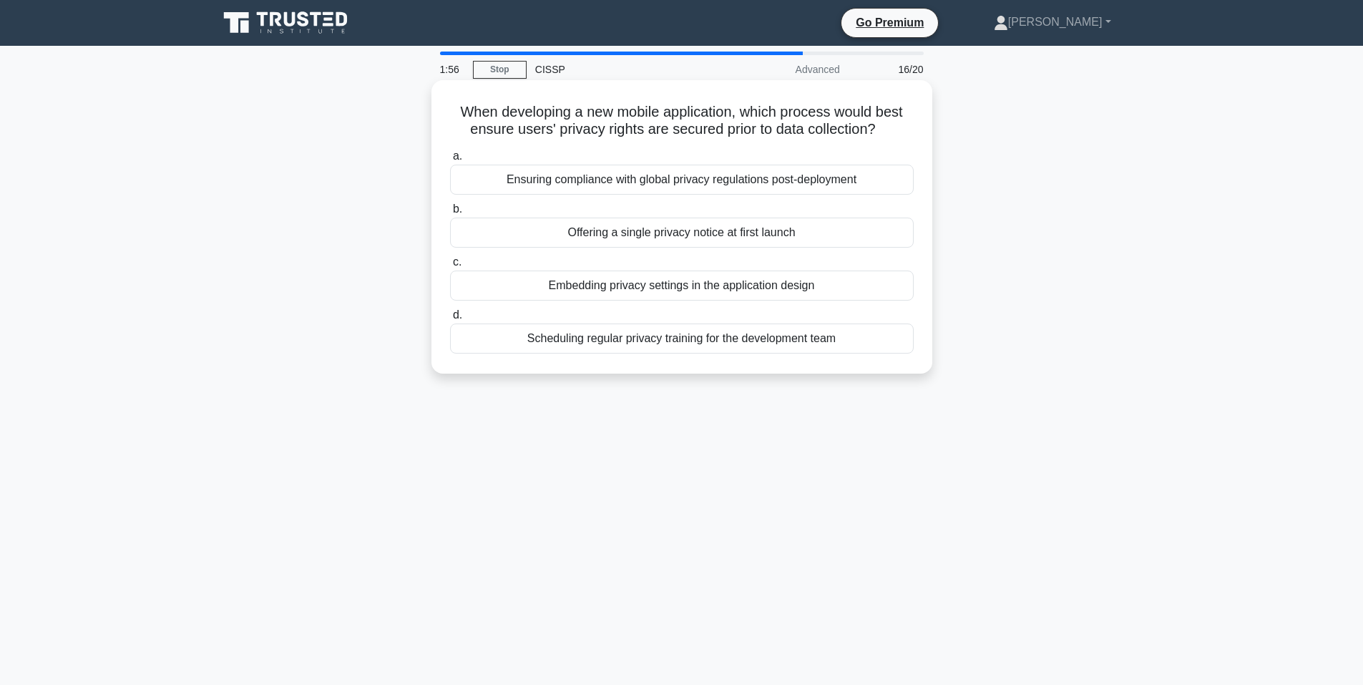
click at [709, 286] on div "Embedding privacy settings in the application design" at bounding box center [682, 285] width 464 height 30
click at [450, 267] on input "c. Embedding privacy settings in the application design" at bounding box center [450, 262] width 0 height 9
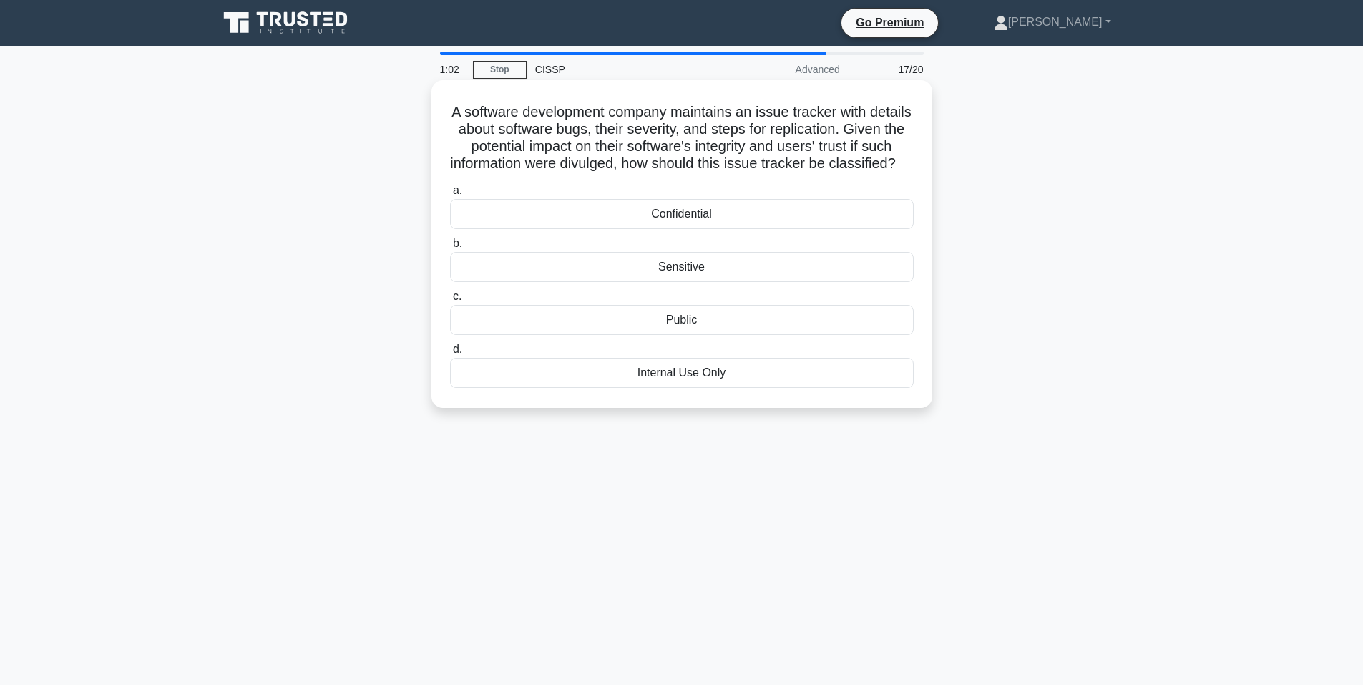
click at [691, 282] on div "Sensitive" at bounding box center [682, 267] width 464 height 30
click at [450, 248] on input "b. Sensitive" at bounding box center [450, 243] width 0 height 9
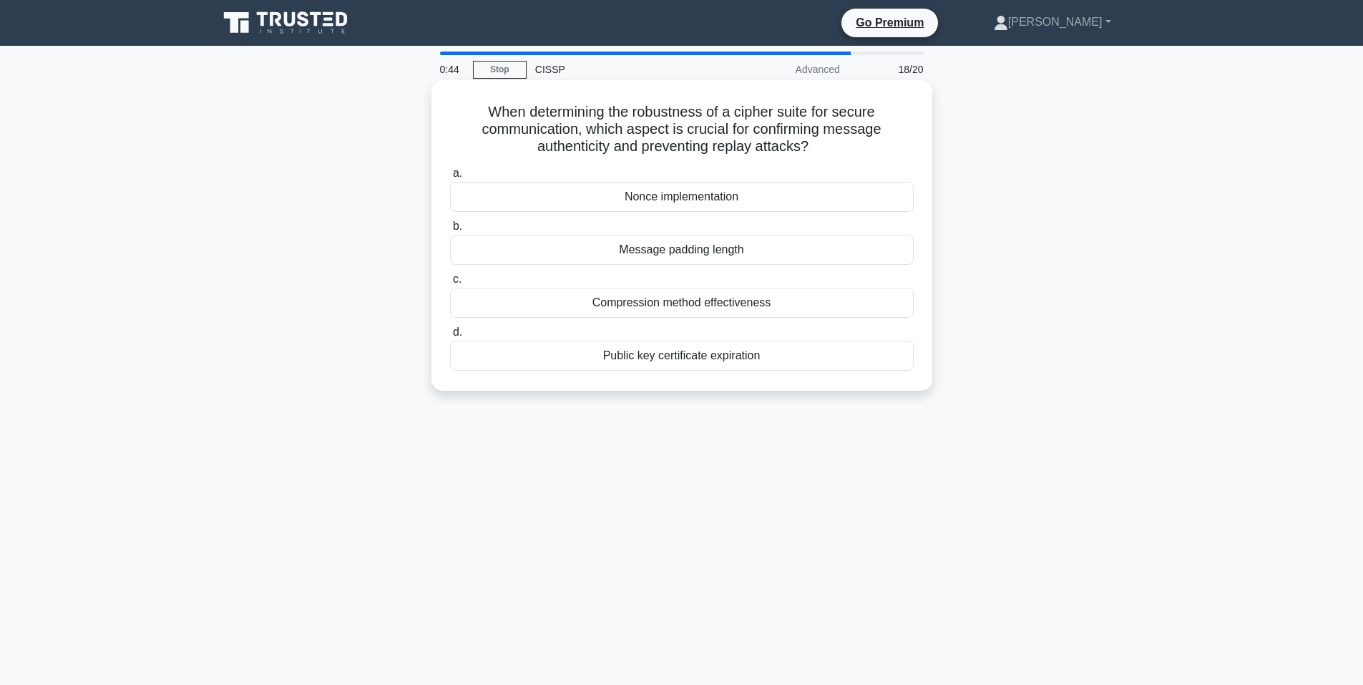
click at [670, 361] on div "Public key certificate expiration" at bounding box center [682, 356] width 464 height 30
click at [597, 353] on div "Public key certificate expiration" at bounding box center [682, 356] width 464 height 30
click at [450, 337] on input "d. Public key certificate expiration" at bounding box center [450, 332] width 0 height 9
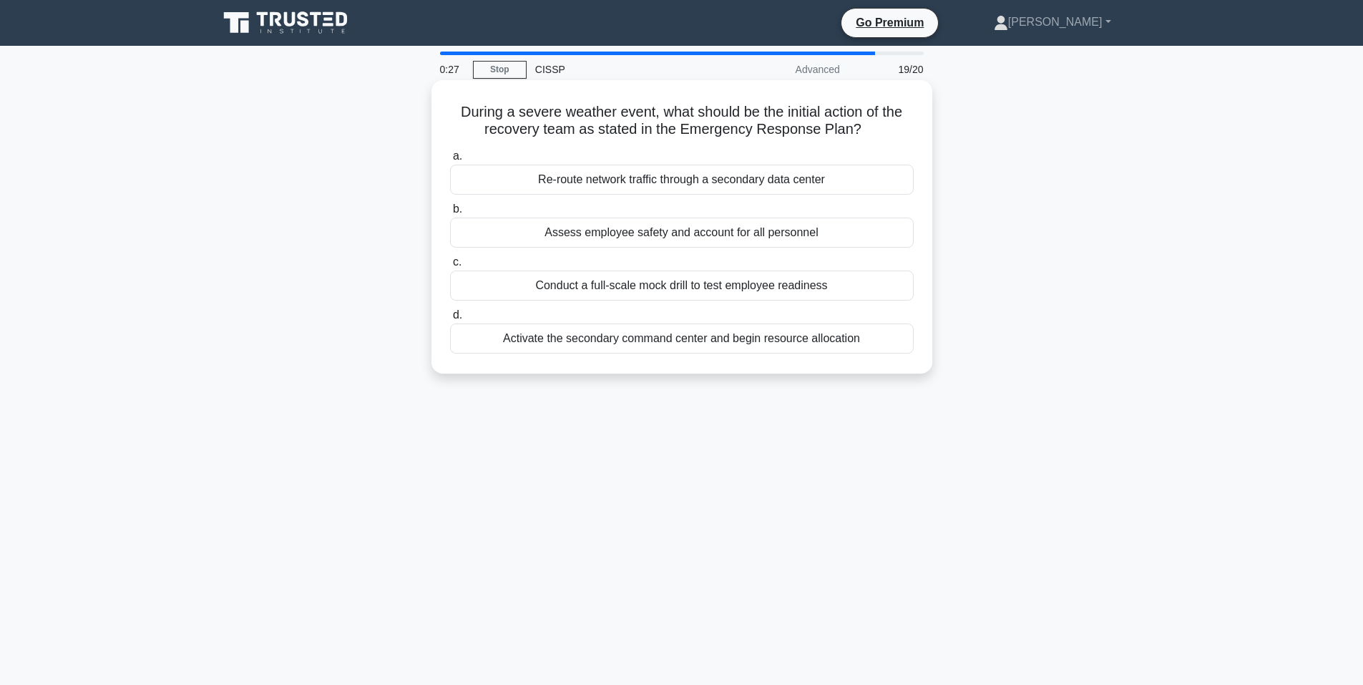
click at [668, 342] on div "Activate the secondary command center and begin resource allocation" at bounding box center [682, 338] width 464 height 30
click at [450, 320] on input "d. Activate the secondary command center and begin resource allocation" at bounding box center [450, 315] width 0 height 9
click at [698, 233] on div "Implementing a continuous monitoring program with real-time alerts" at bounding box center [682, 232] width 464 height 30
click at [450, 214] on input "b. Implementing a continuous monitoring program with real-time alerts" at bounding box center [450, 209] width 0 height 9
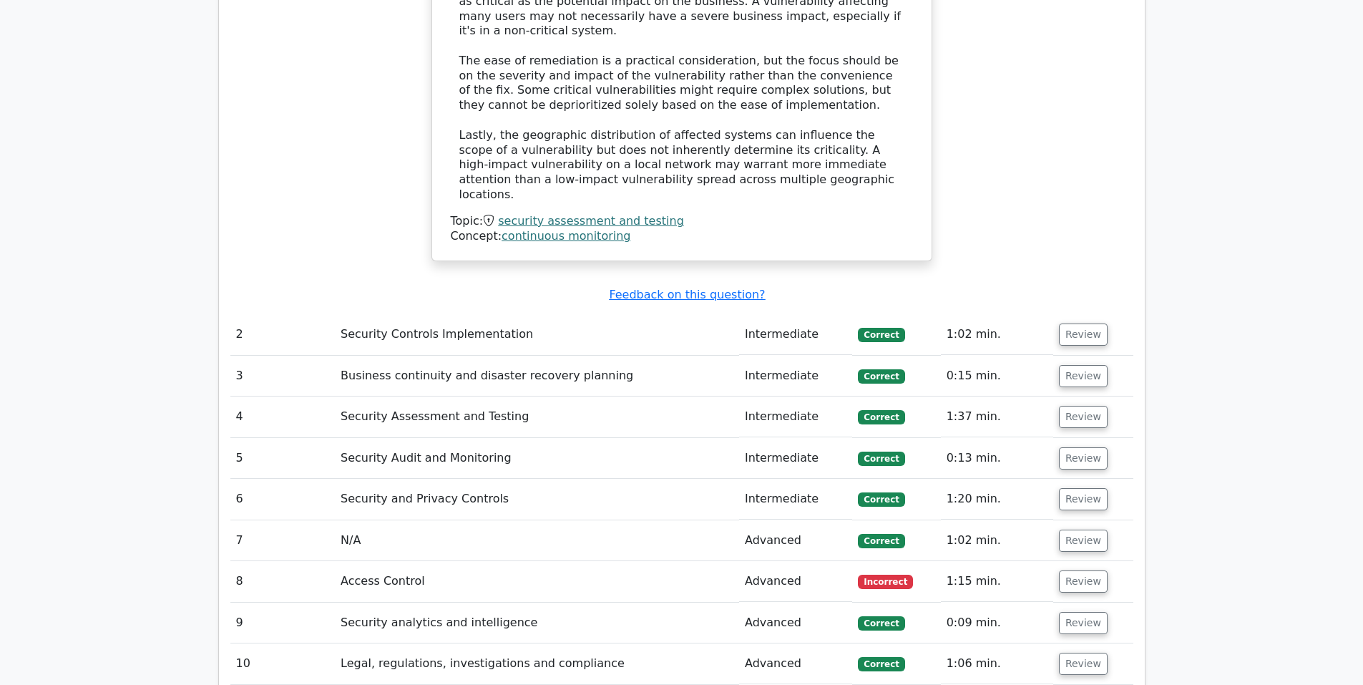
scroll to position [2146, 0]
